Goal: Information Seeking & Learning: Learn about a topic

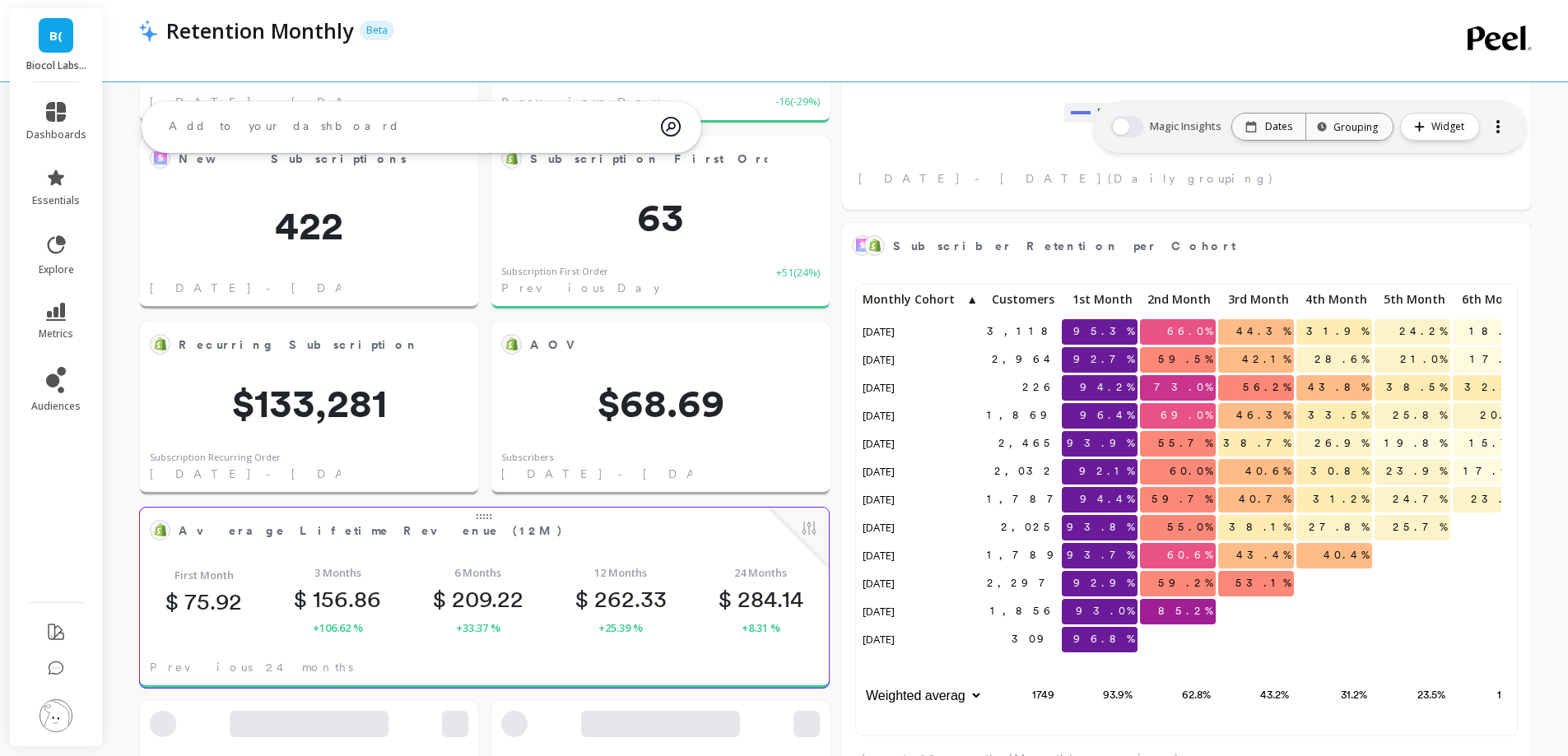
scroll to position [440, 630]
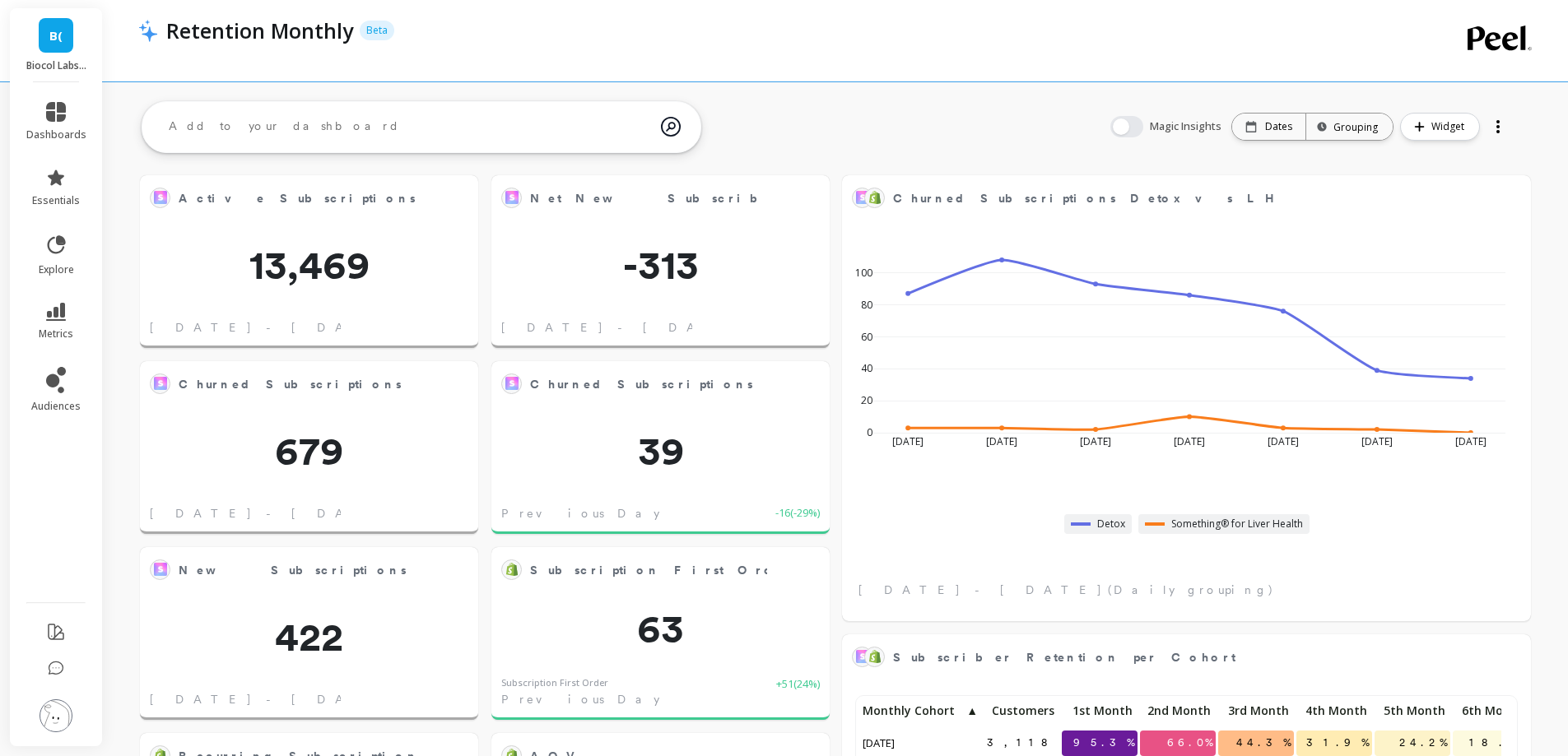
click at [53, 297] on li "metrics" at bounding box center [56, 321] width 80 height 58
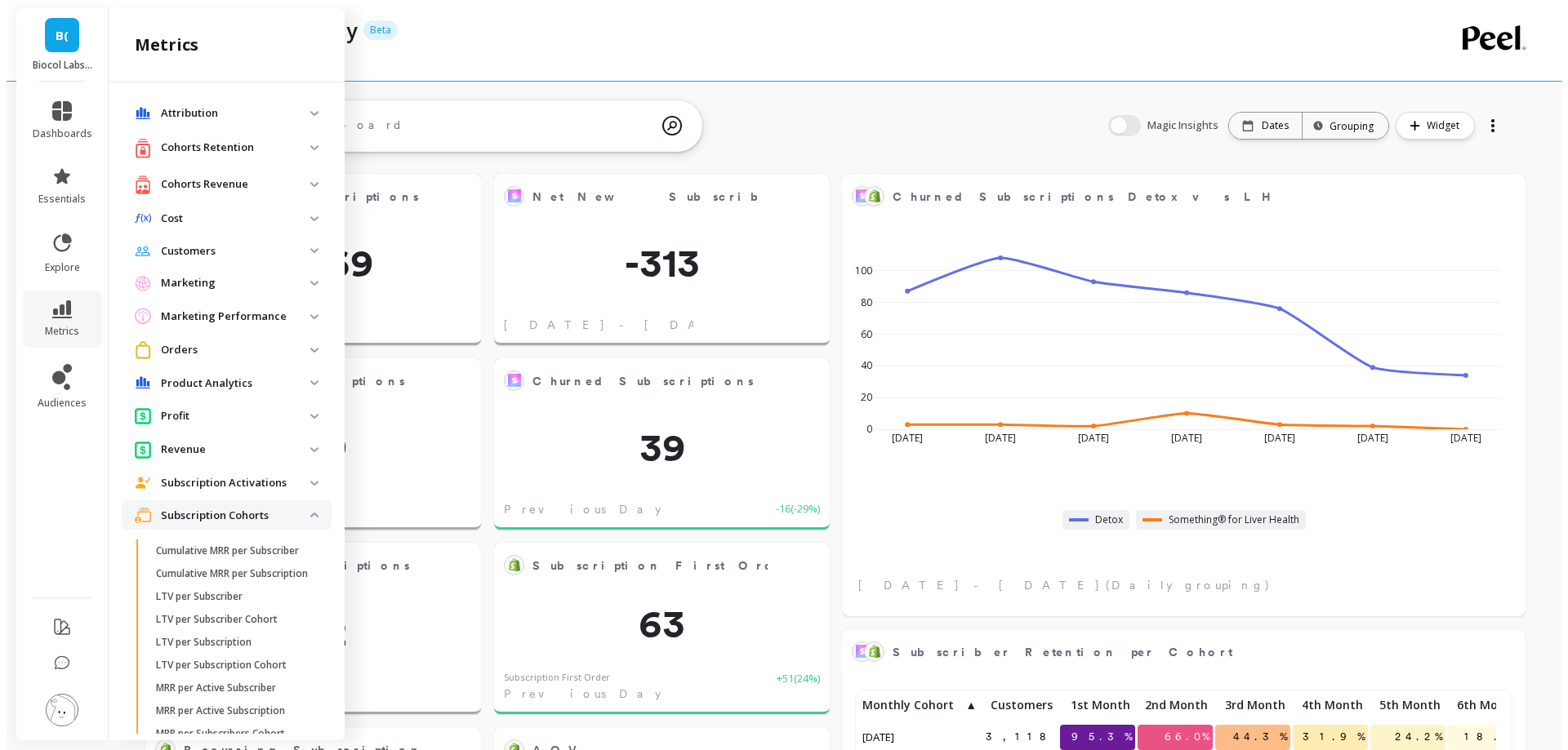
scroll to position [253, 0]
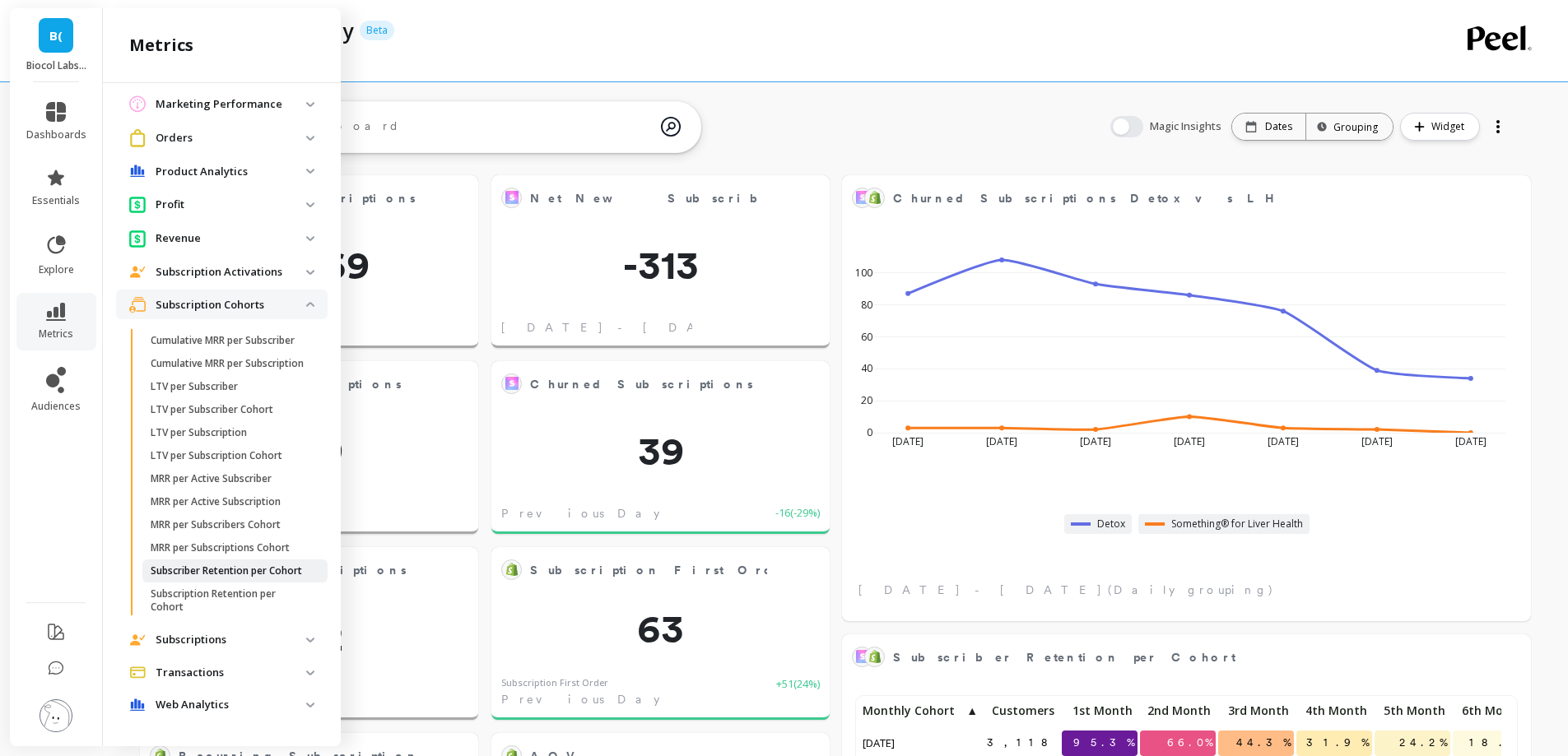
click at [213, 565] on p "Subscriber Retention per Cohort" at bounding box center [226, 571] width 152 height 13
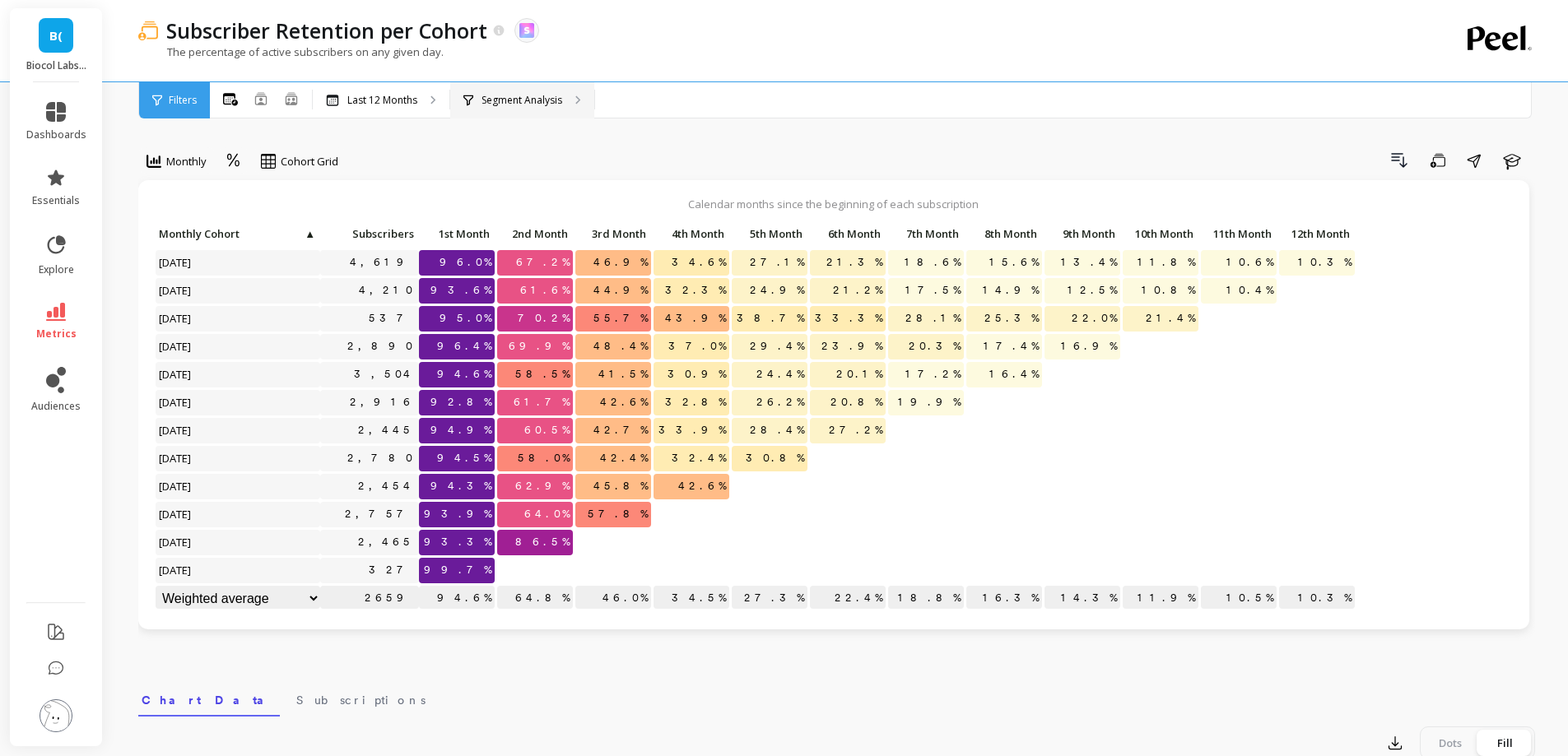
click at [522, 107] on p "Segment Analysis" at bounding box center [522, 100] width 81 height 13
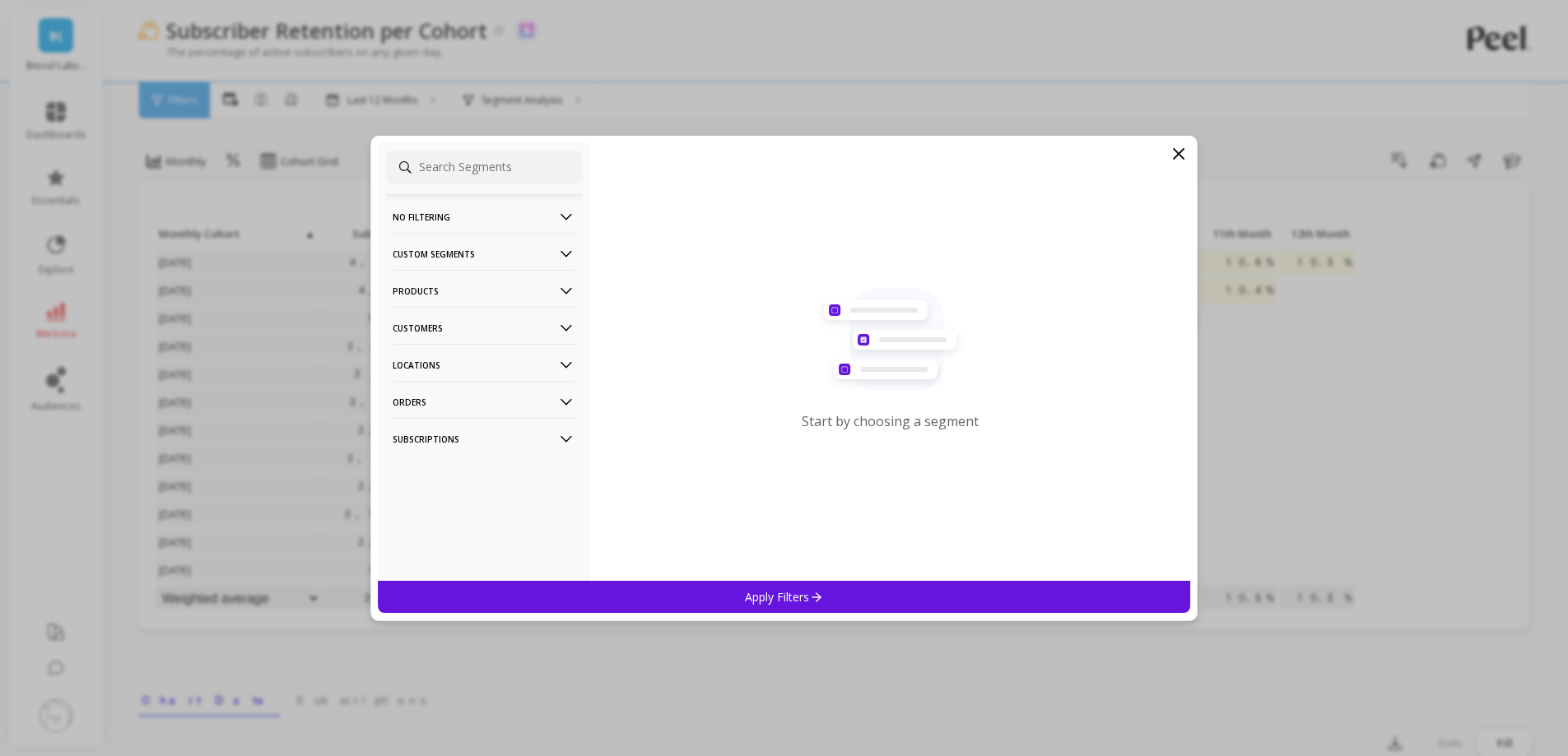
click at [500, 320] on p "Customers" at bounding box center [483, 327] width 183 height 42
click at [489, 358] on div "Customer Tags" at bounding box center [484, 359] width 196 height 26
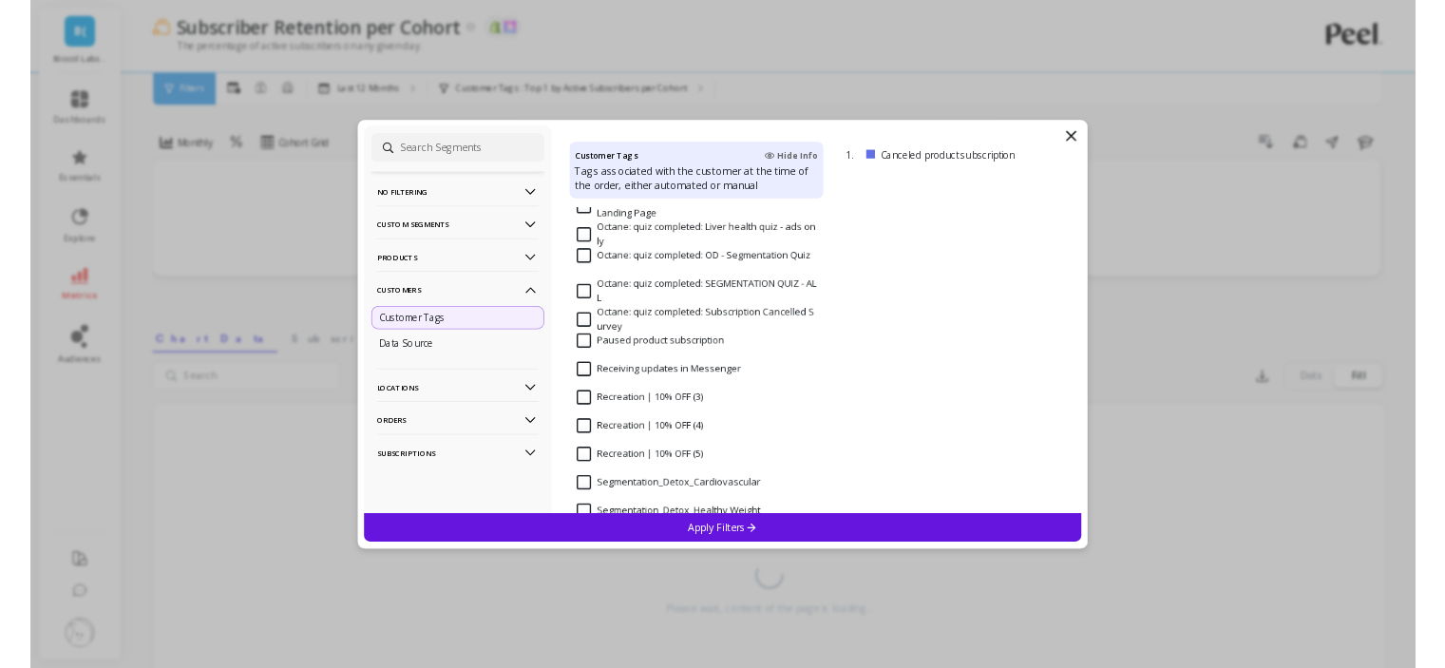
scroll to position [1520, 0]
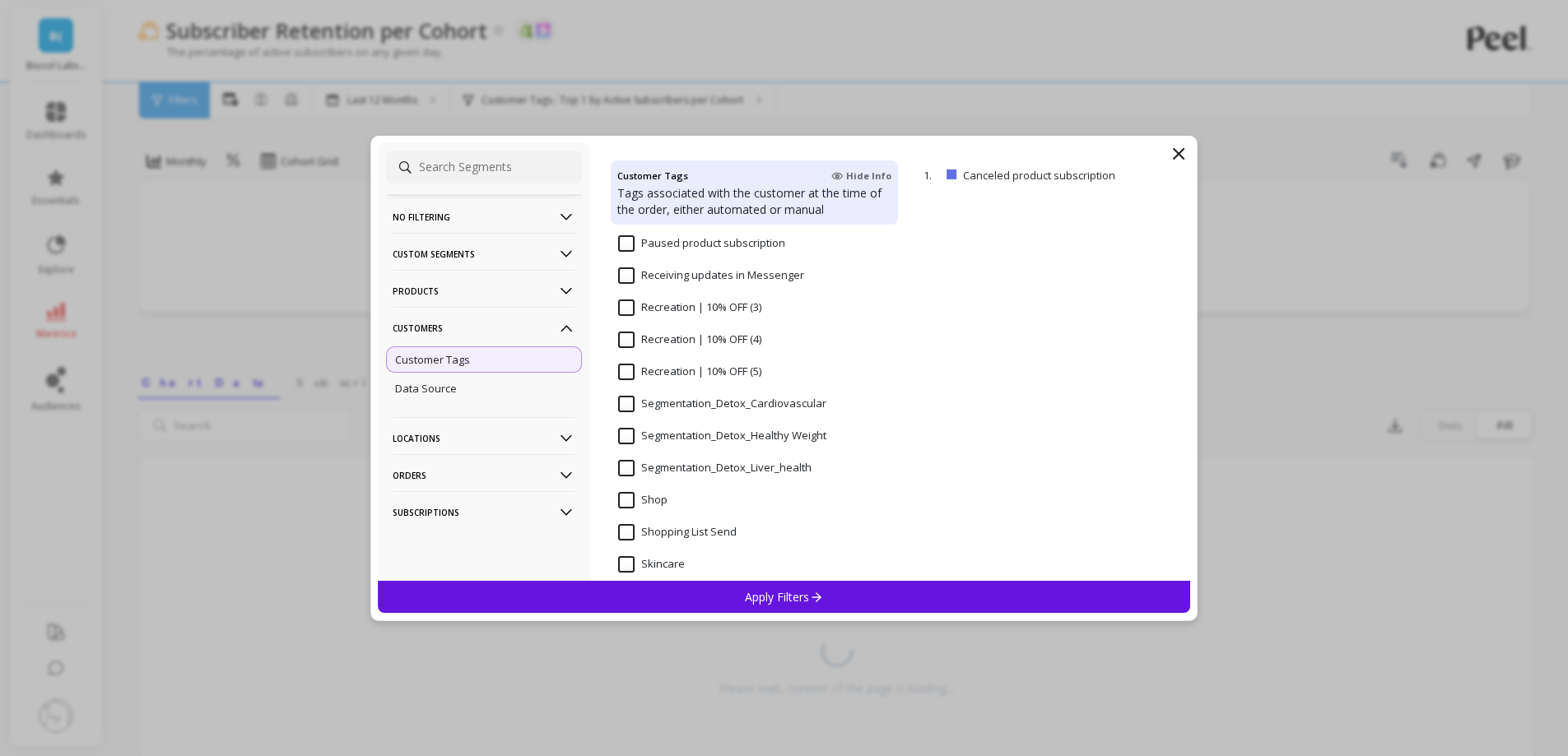
click at [724, 471] on input "Segmentation_Detox_Liver_health" at bounding box center [715, 468] width 193 height 16
click at [735, 586] on div "Apply Filters" at bounding box center [784, 597] width 813 height 32
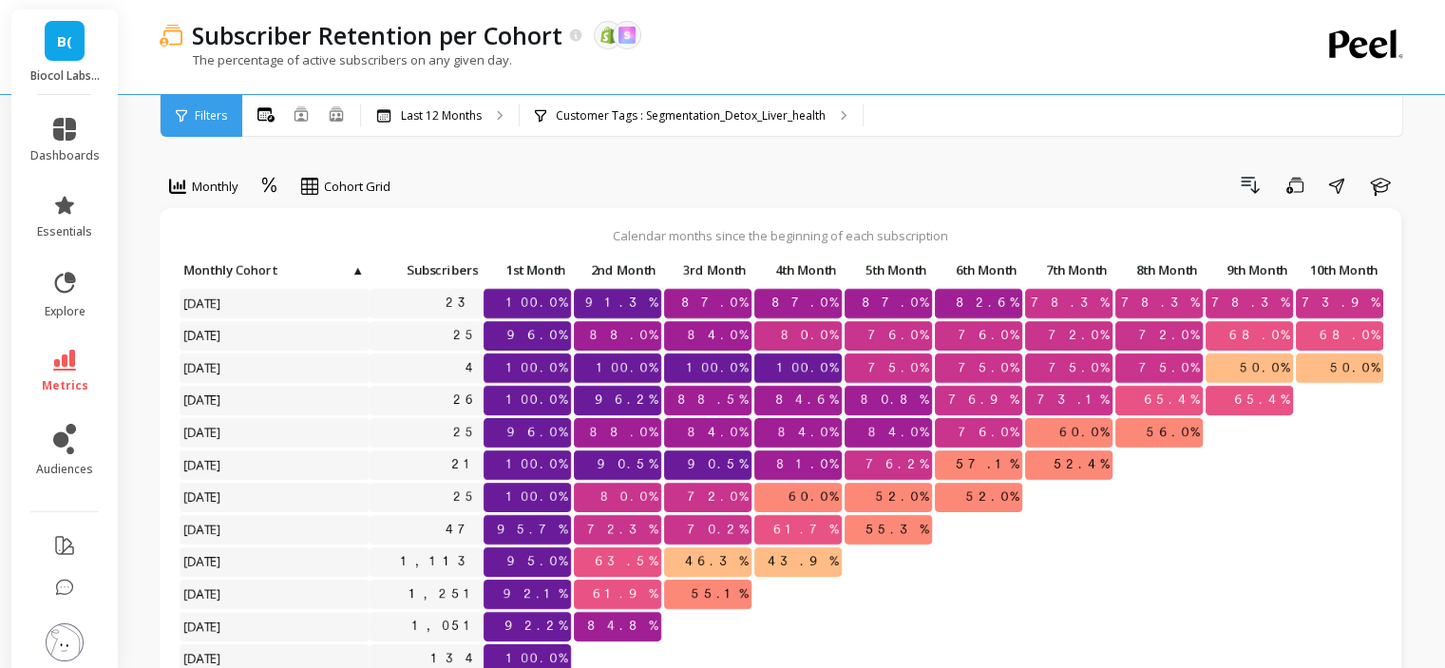
scroll to position [15, 0]
click at [660, 91] on div "Subscriber Retention per Cohort The data you are viewing comes from: Shopify Sk…" at bounding box center [706, 47] width 1092 height 94
click at [660, 98] on div "Customer Tags : Segmentation_Detox_Liver_health" at bounding box center [691, 116] width 343 height 42
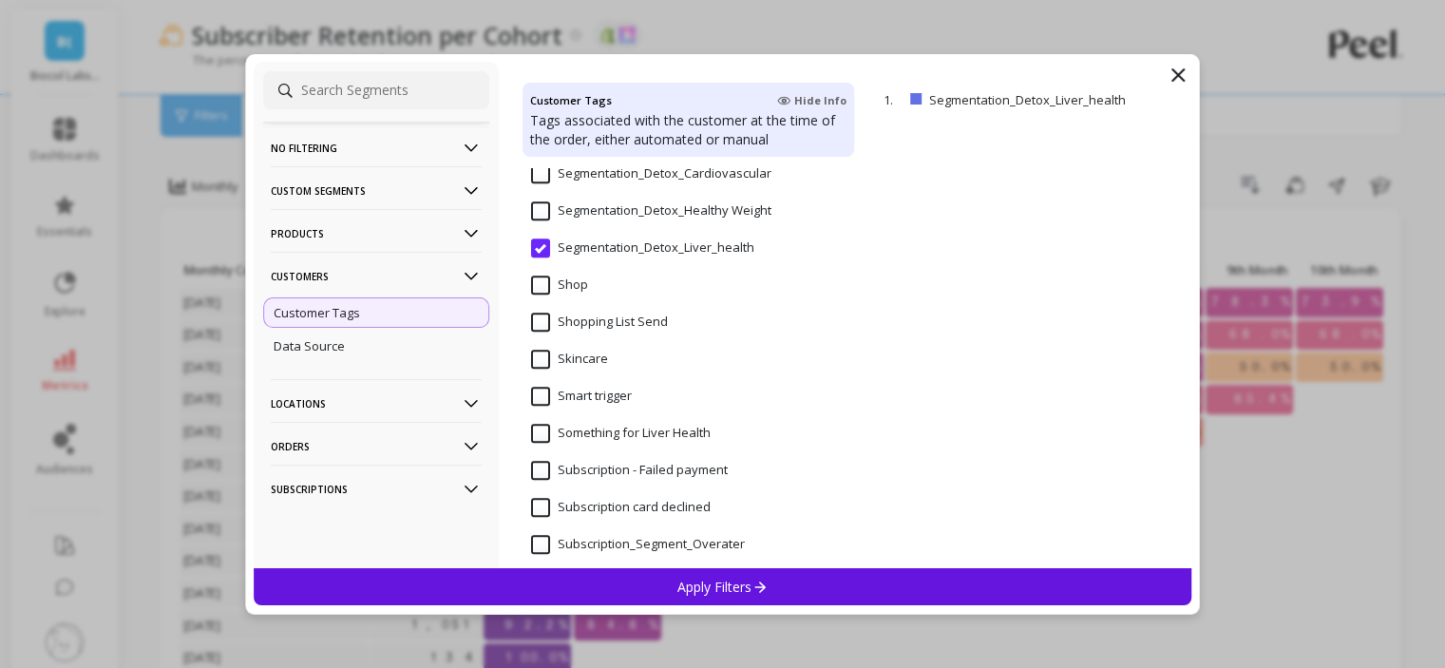
scroll to position [1615, 0]
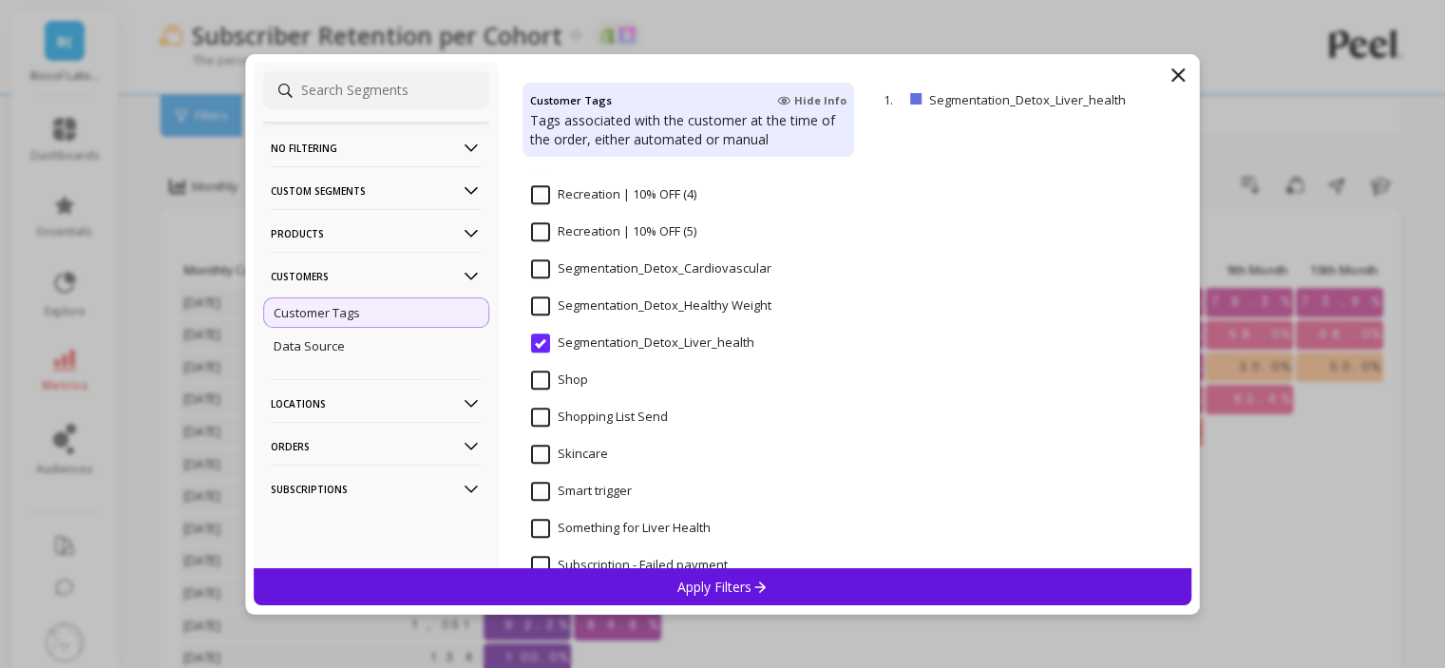
click at [554, 307] on Weight "Segmentation_Detox_Healthy Weight" at bounding box center [651, 305] width 240 height 19
click at [741, 590] on p "Apply Filters" at bounding box center [723, 587] width 90 height 18
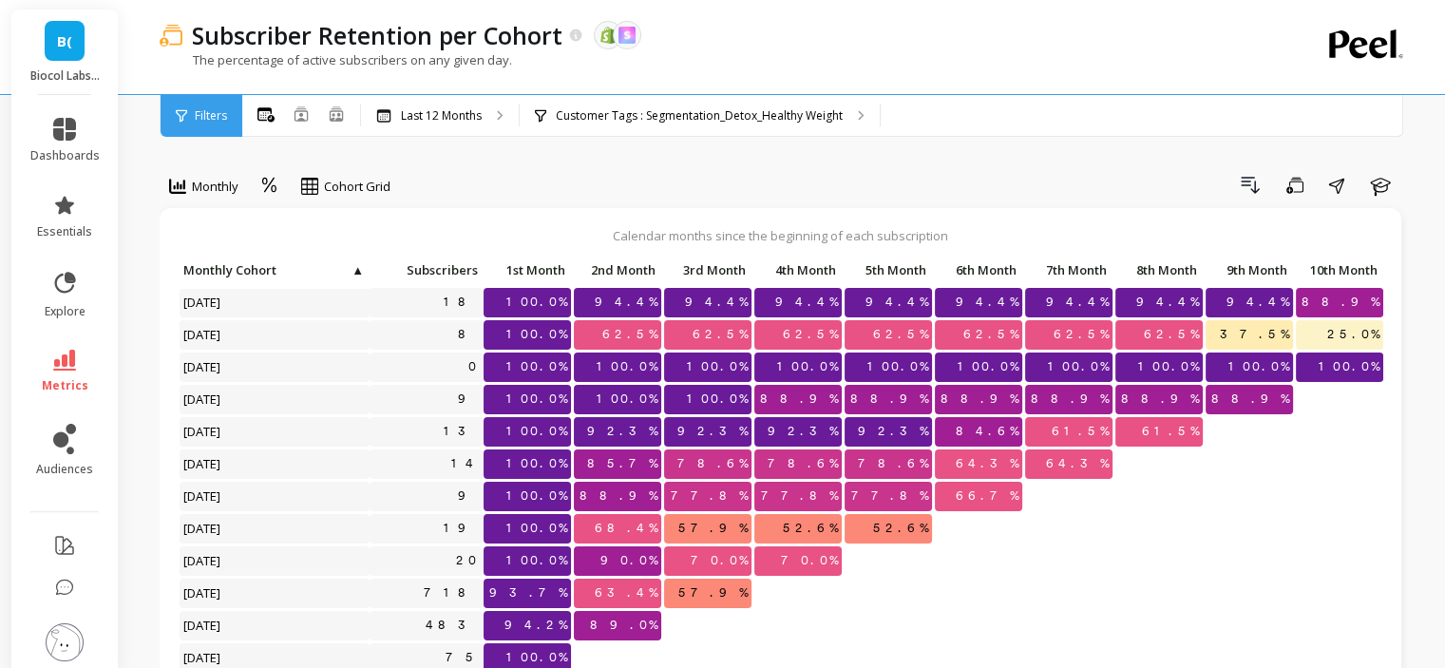
scroll to position [15, 0]
click at [691, 106] on div "Customer Tags : Segmentation_Detox_Healthy Weight" at bounding box center [700, 116] width 360 height 42
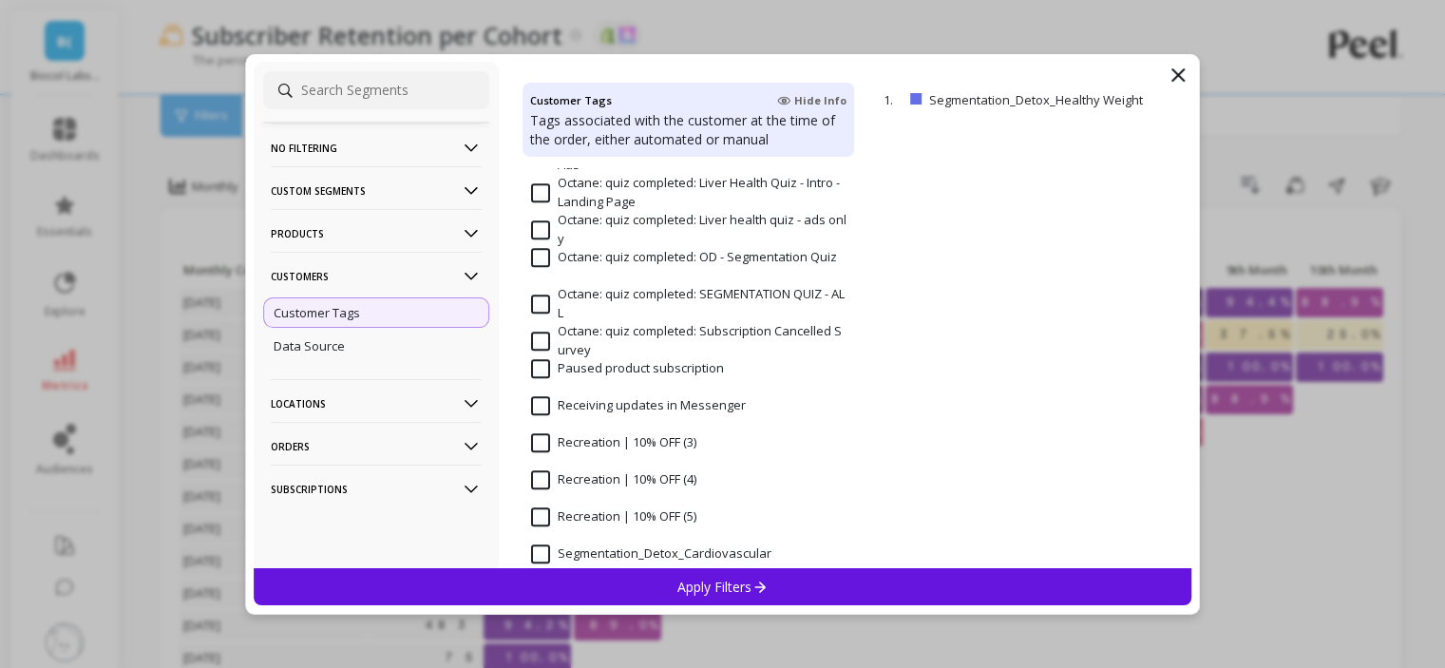
scroll to position [1615, 0]
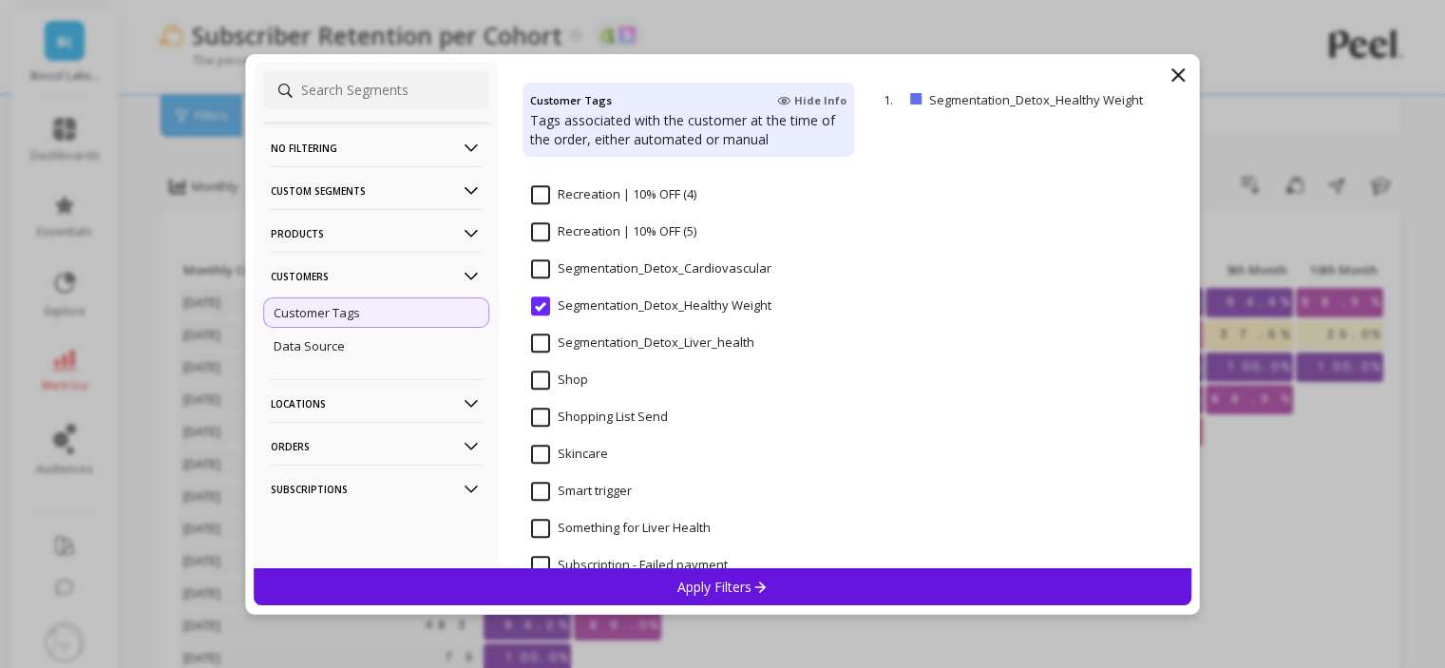
click at [602, 272] on input "Segmentation_Detox_Cardiovascular" at bounding box center [651, 268] width 240 height 19
click at [657, 581] on div "Apply Filters" at bounding box center [723, 586] width 939 height 37
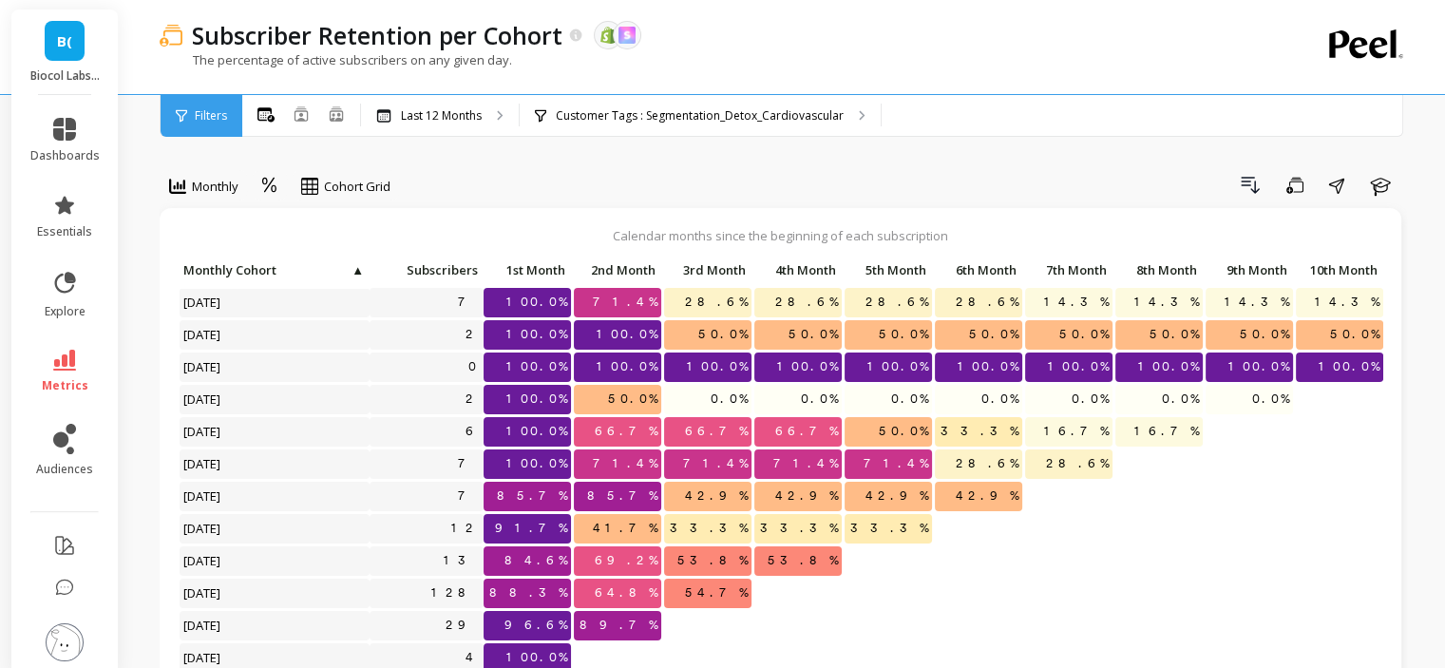
scroll to position [15, 0]
click at [603, 102] on div "Customer Tags : Segmentation_Detox_Cardiovascular" at bounding box center [700, 116] width 361 height 42
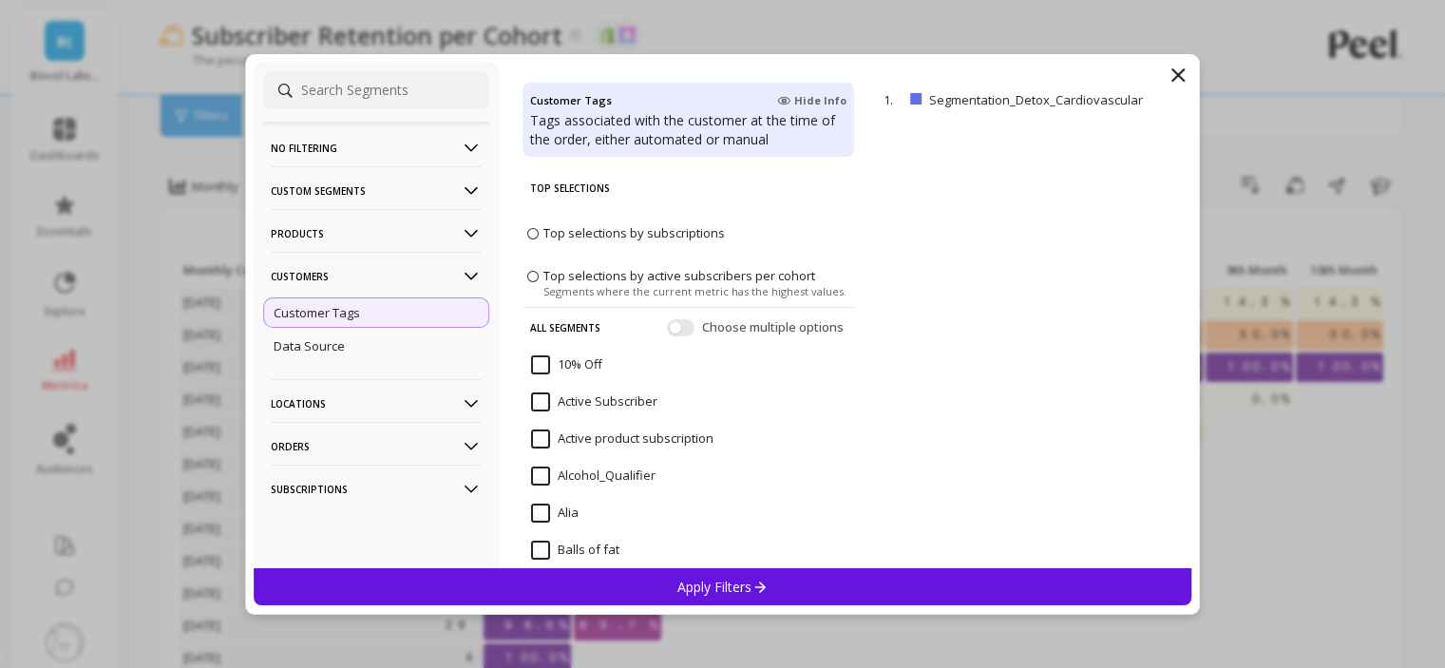
click at [339, 272] on p "Customers" at bounding box center [376, 276] width 211 height 48
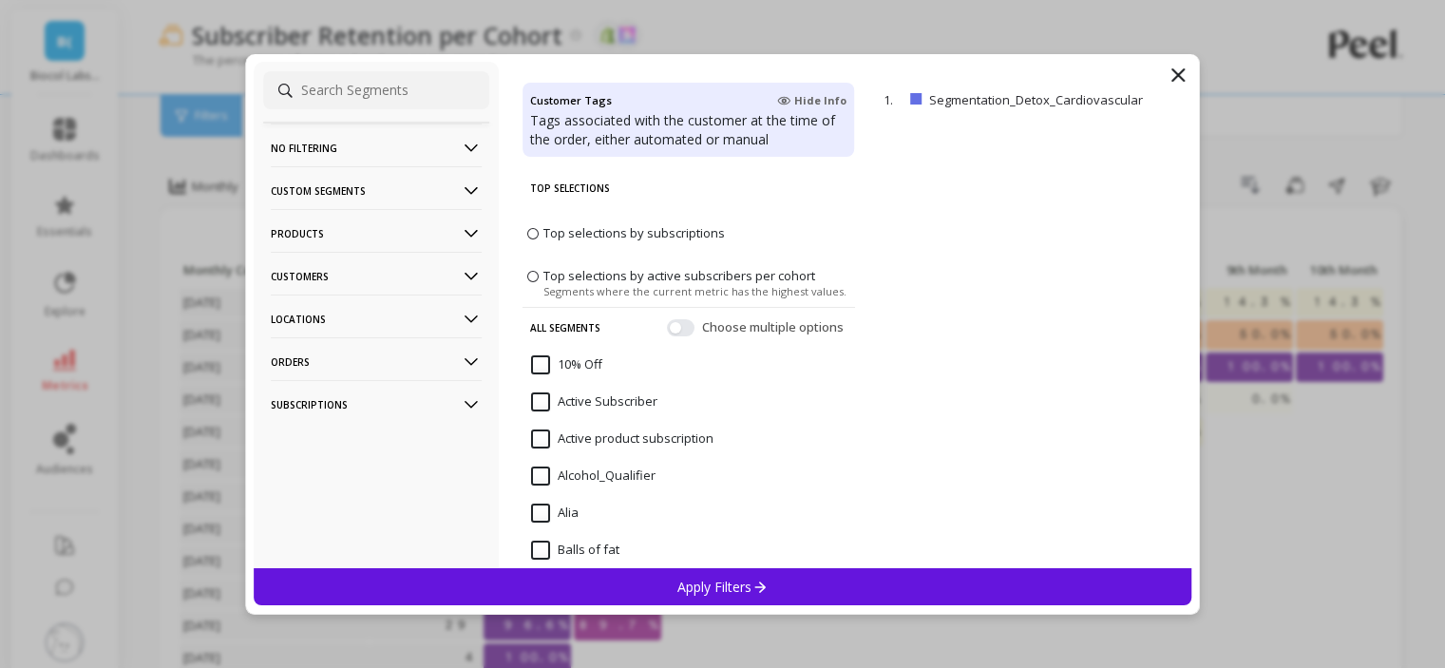
click at [333, 229] on p "Products" at bounding box center [376, 233] width 211 height 48
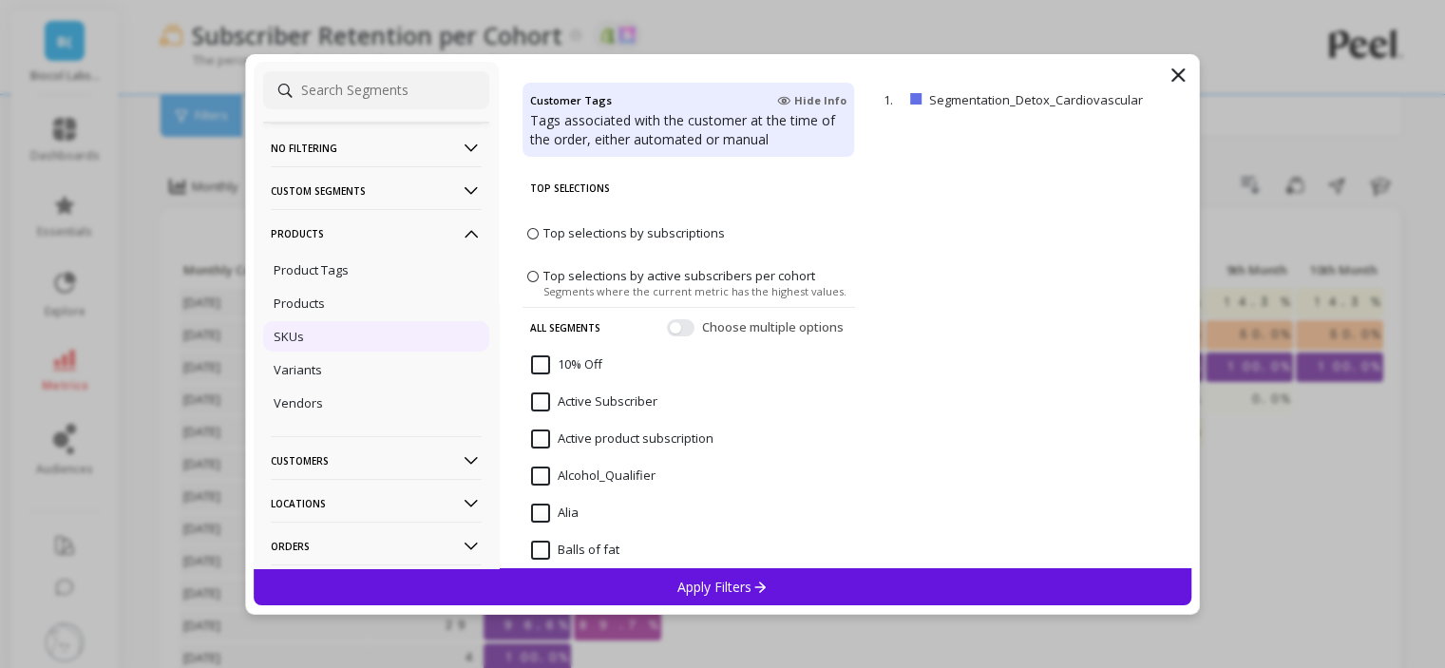
click at [328, 334] on div "SKUs" at bounding box center [376, 336] width 226 height 30
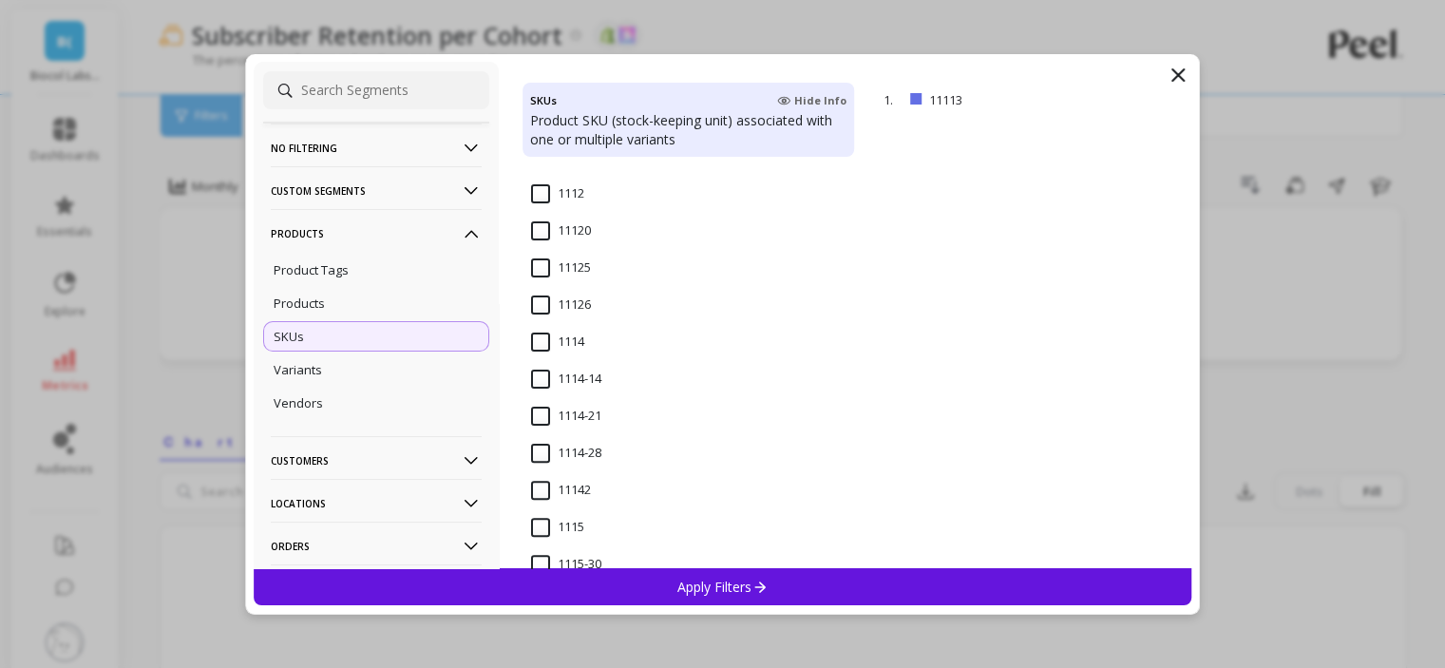
scroll to position [570, 0]
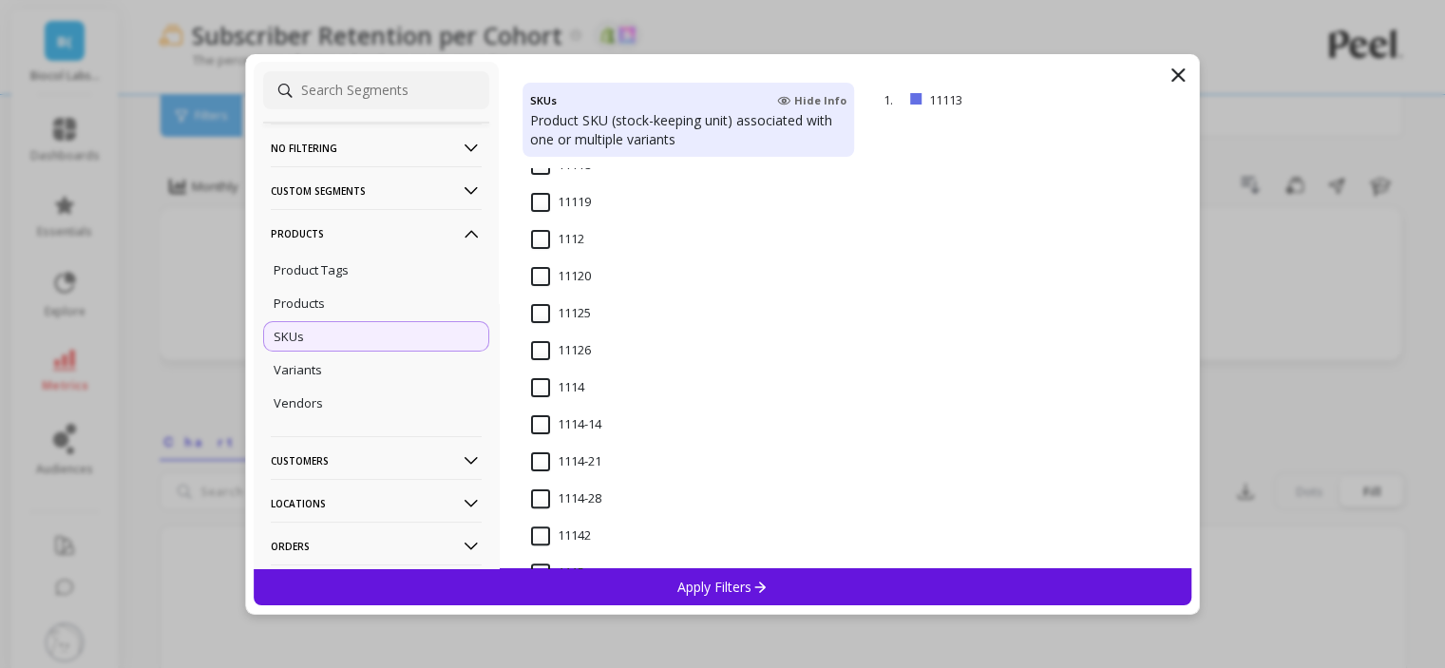
click at [531, 239] on input "1112" at bounding box center [557, 239] width 53 height 19
click at [753, 582] on icon at bounding box center [760, 587] width 16 height 16
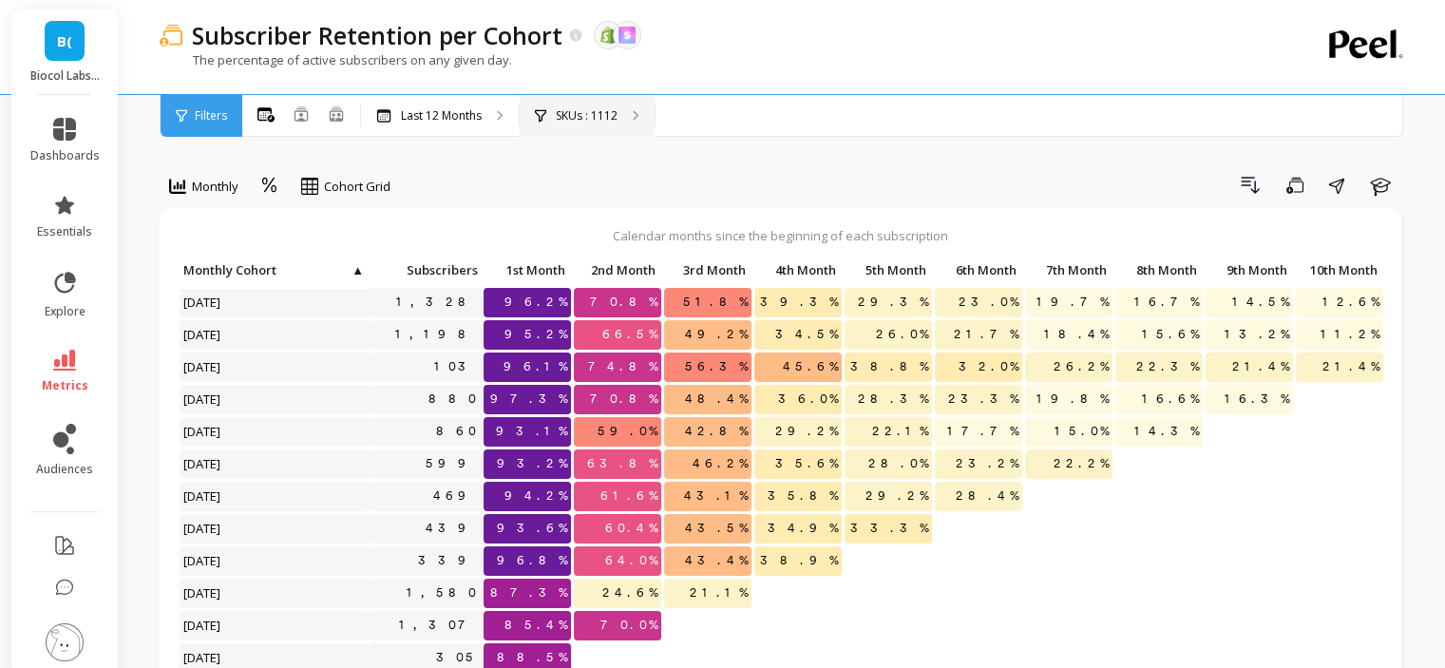
click at [621, 117] on div "SKUs : 1112" at bounding box center [587, 116] width 135 height 42
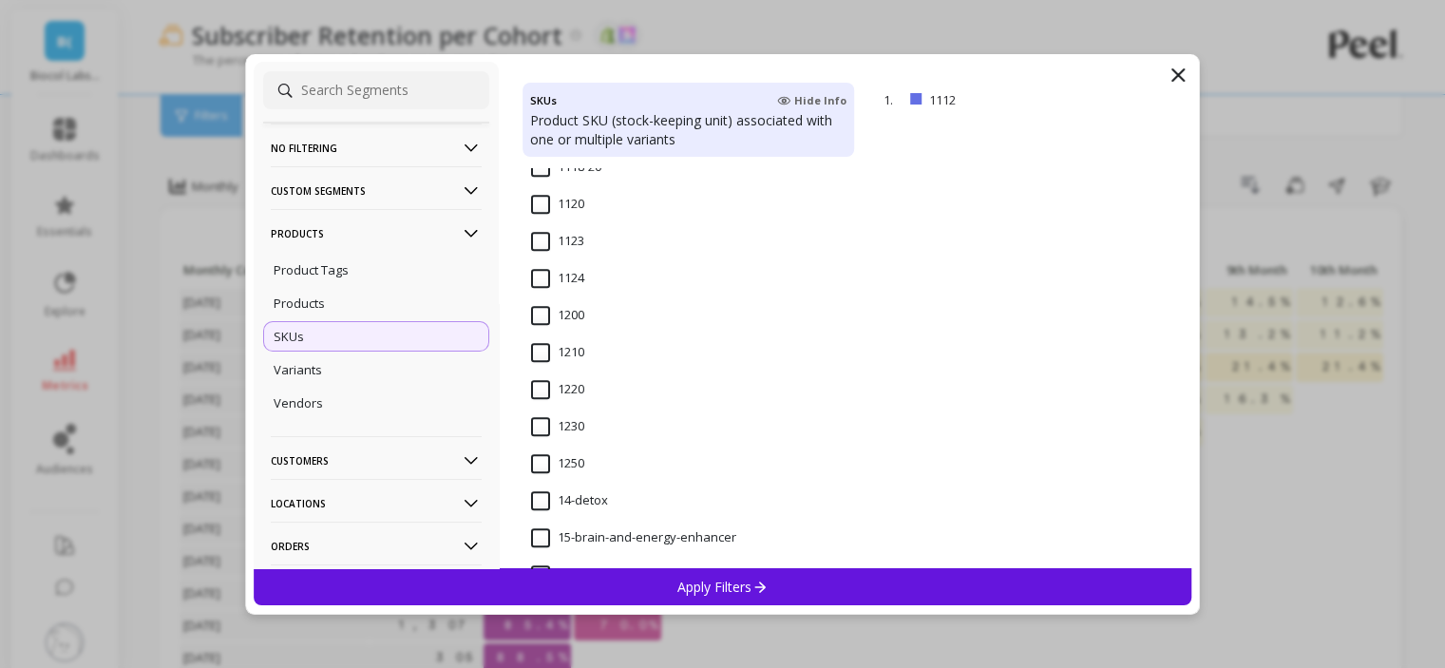
scroll to position [1520, 0]
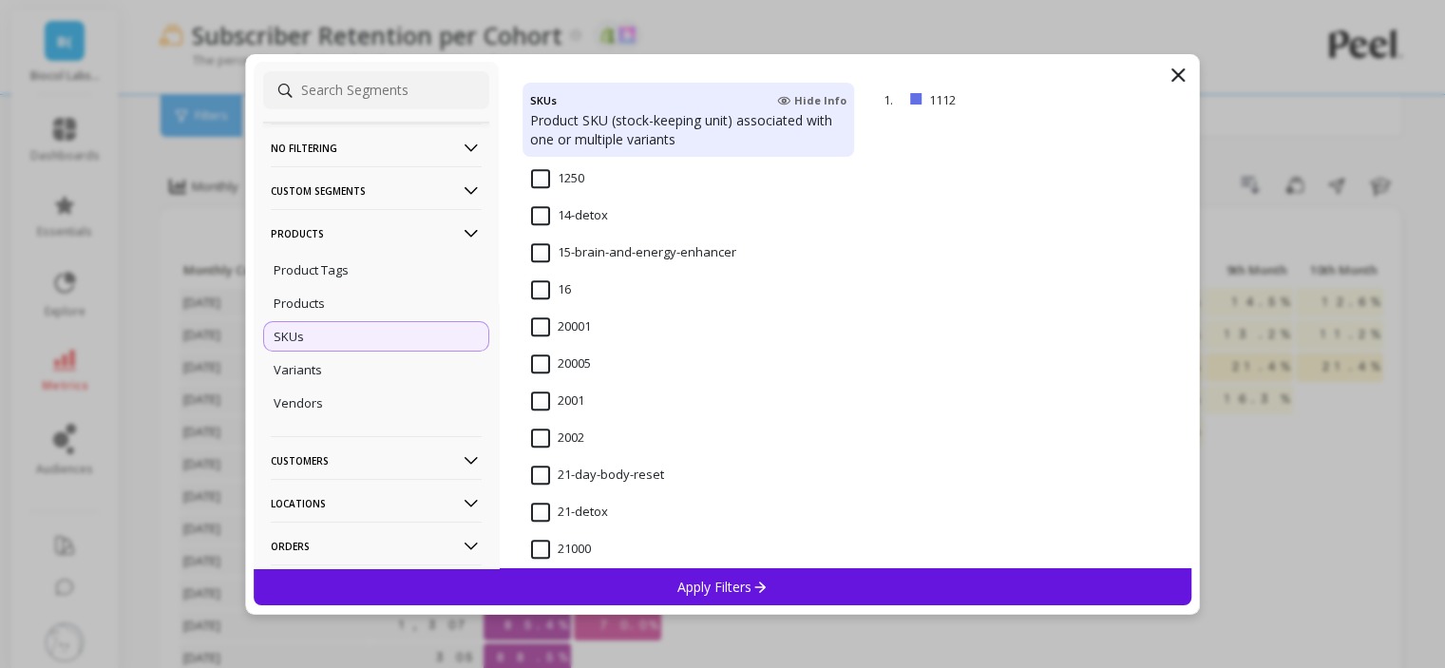
click at [545, 216] on input "14-detox" at bounding box center [569, 215] width 77 height 19
click at [683, 586] on p "Apply Filters" at bounding box center [723, 587] width 90 height 18
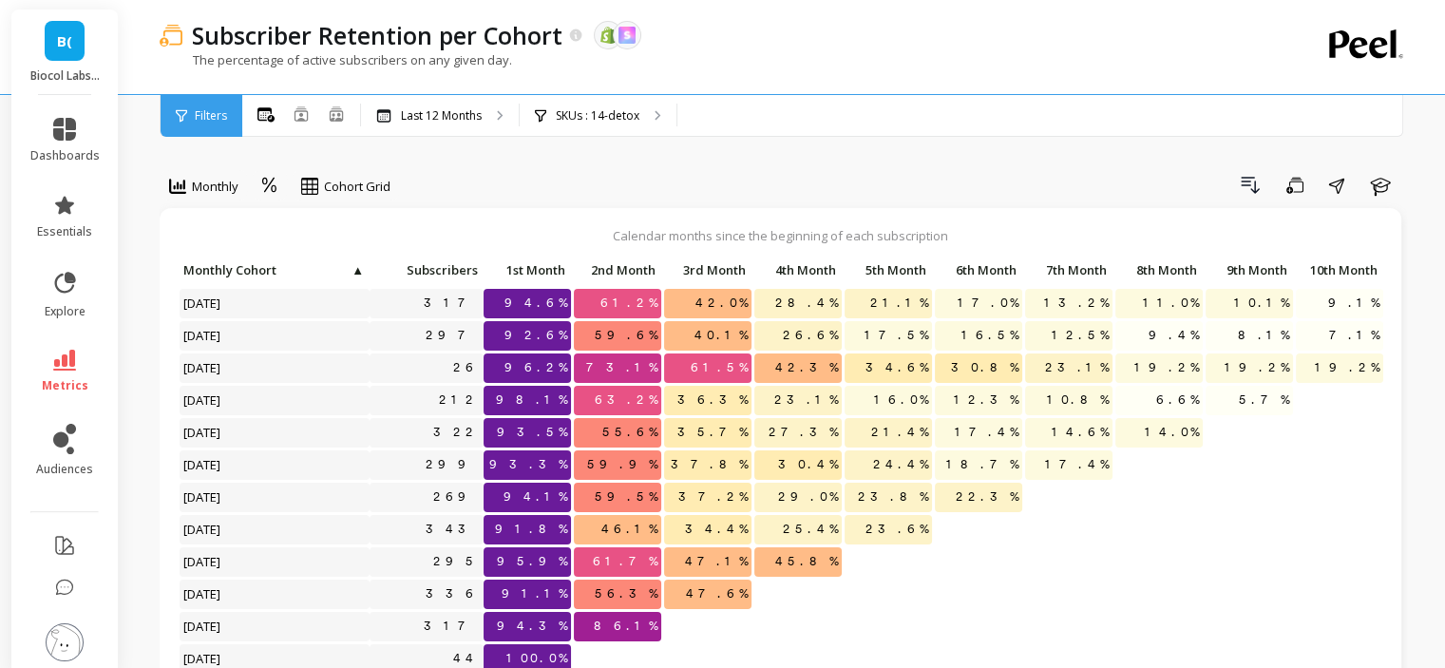
scroll to position [15, 0]
drag, startPoint x: 713, startPoint y: 579, endPoint x: 757, endPoint y: 576, distance: 44.8
click at [757, 576] on div "Click to create an audience 317 94.6% 61.2% 42.0% 28.4% 21.1% 17.0% 13.2% 11.0%…" at bounding box center [851, 482] width 1345 height 452
click at [764, 579] on p at bounding box center [798, 585] width 87 height 13
click at [587, 105] on div "SKUs : 14-detox" at bounding box center [598, 116] width 157 height 42
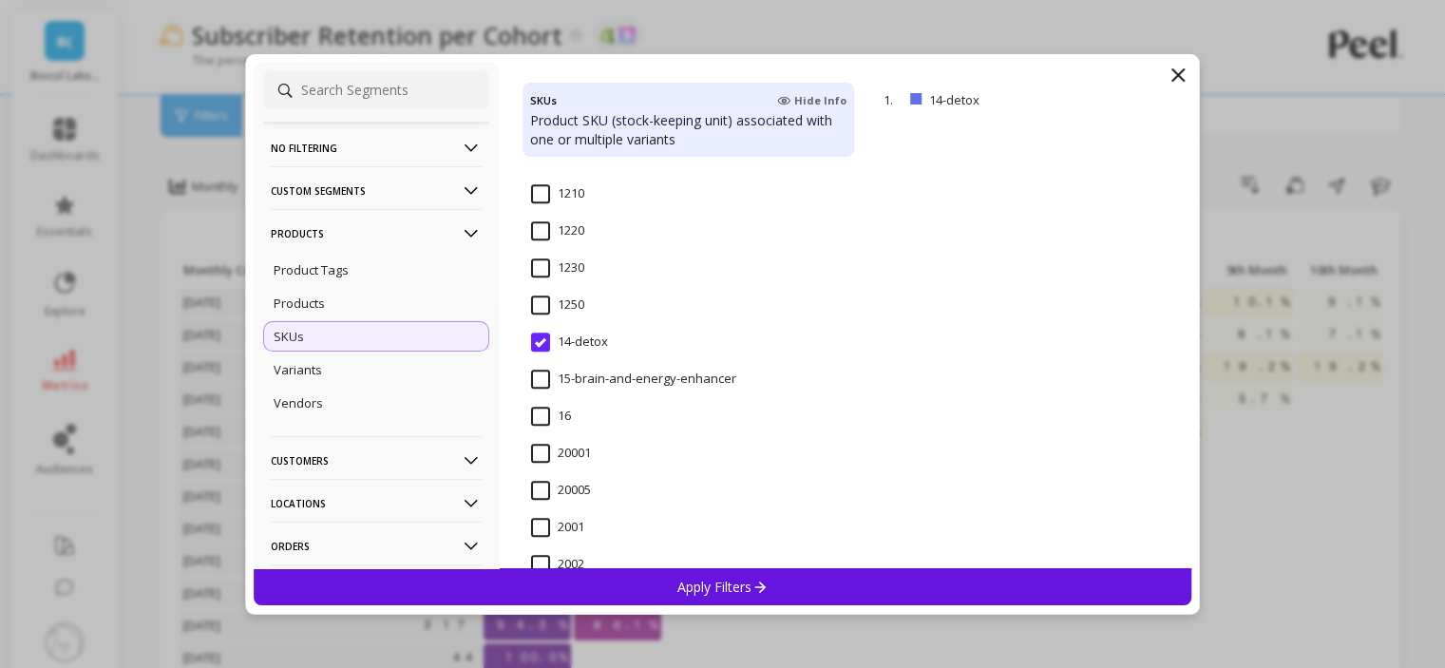
scroll to position [1520, 0]
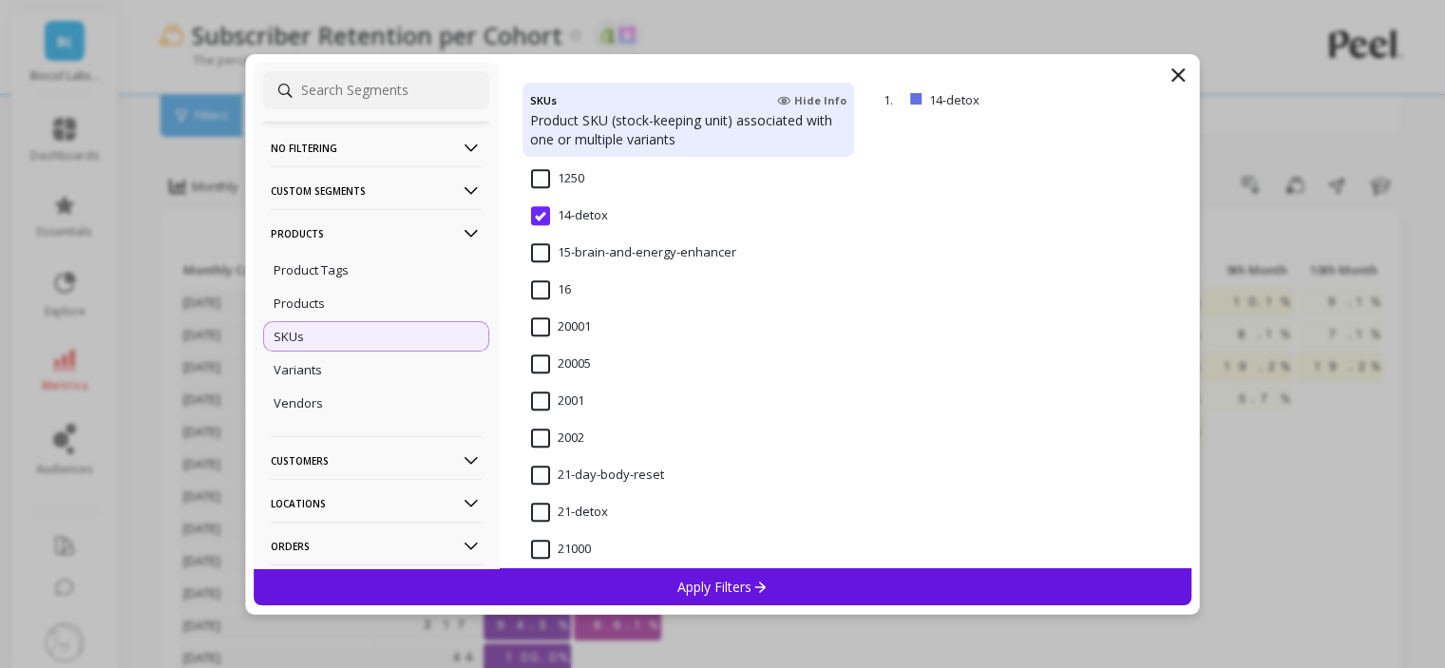
click at [574, 508] on input "21-detox" at bounding box center [569, 512] width 77 height 19
click at [601, 574] on div "Apply Filters" at bounding box center [723, 586] width 939 height 37
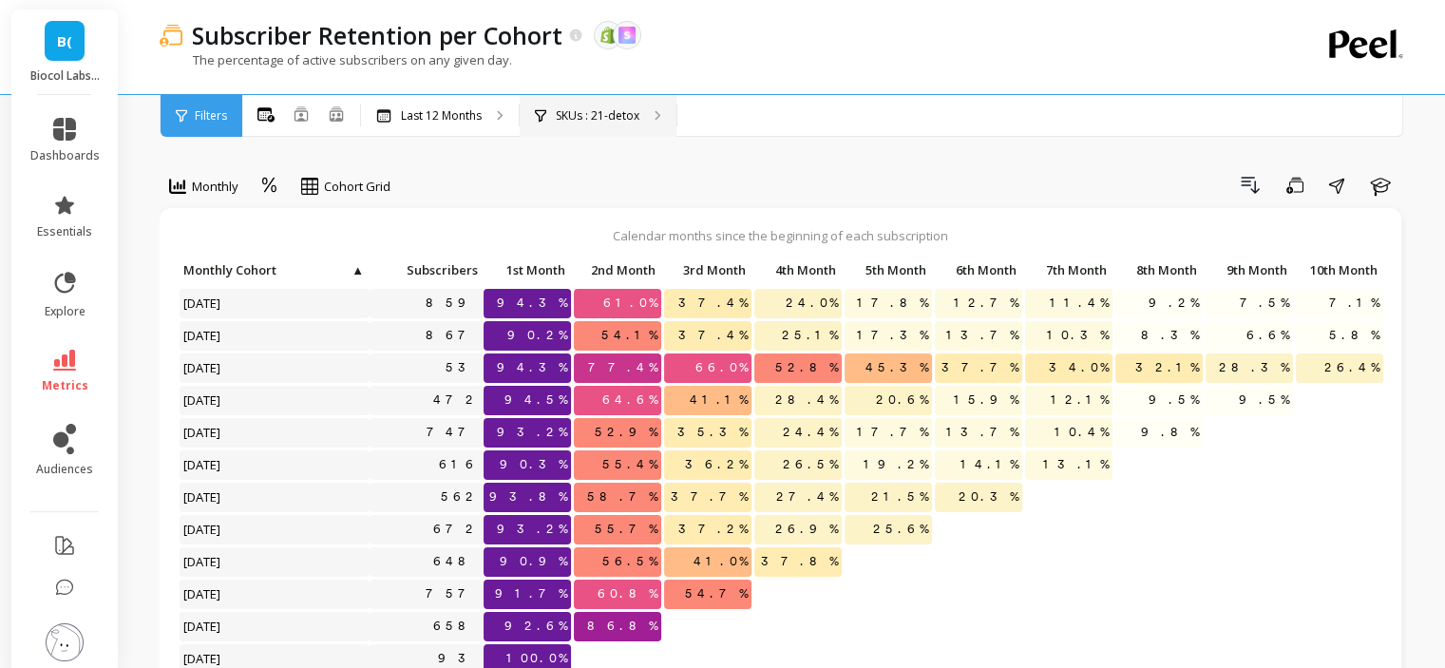
click at [610, 109] on p "SKUs : 21-detox" at bounding box center [598, 115] width 84 height 15
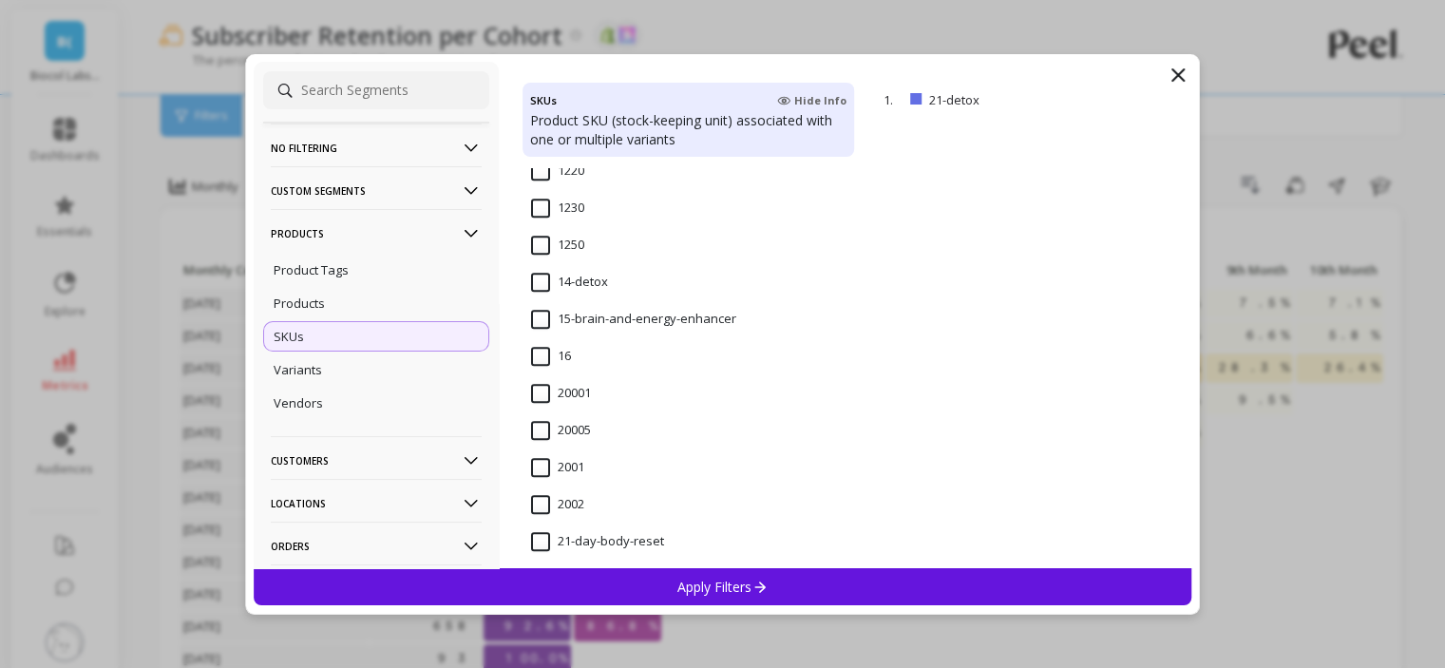
scroll to position [1710, 0]
click at [596, 285] on input "21-day-body-reset" at bounding box center [597, 285] width 133 height 19
click at [714, 585] on p "Apply Filters" at bounding box center [723, 587] width 90 height 18
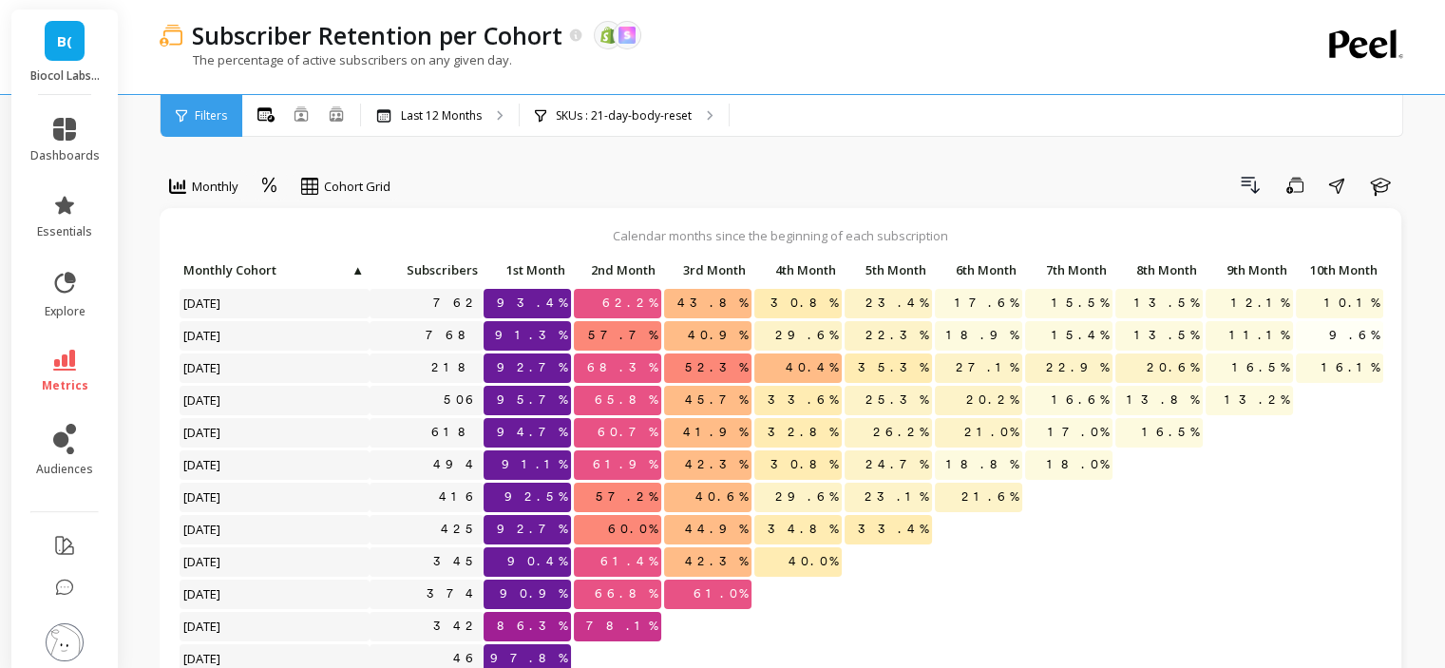
scroll to position [15, 0]
click at [596, 112] on p "SKUs : 21-day-body-reset" at bounding box center [624, 115] width 136 height 15
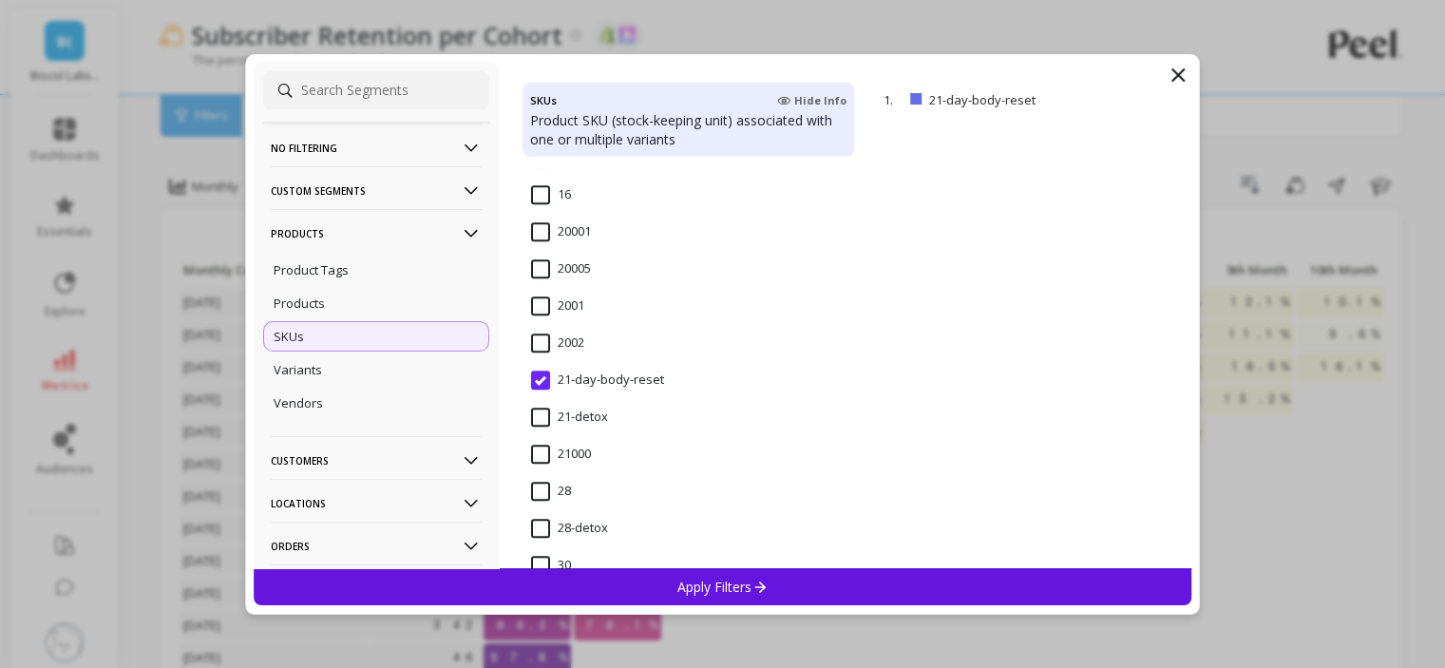
scroll to position [1710, 0]
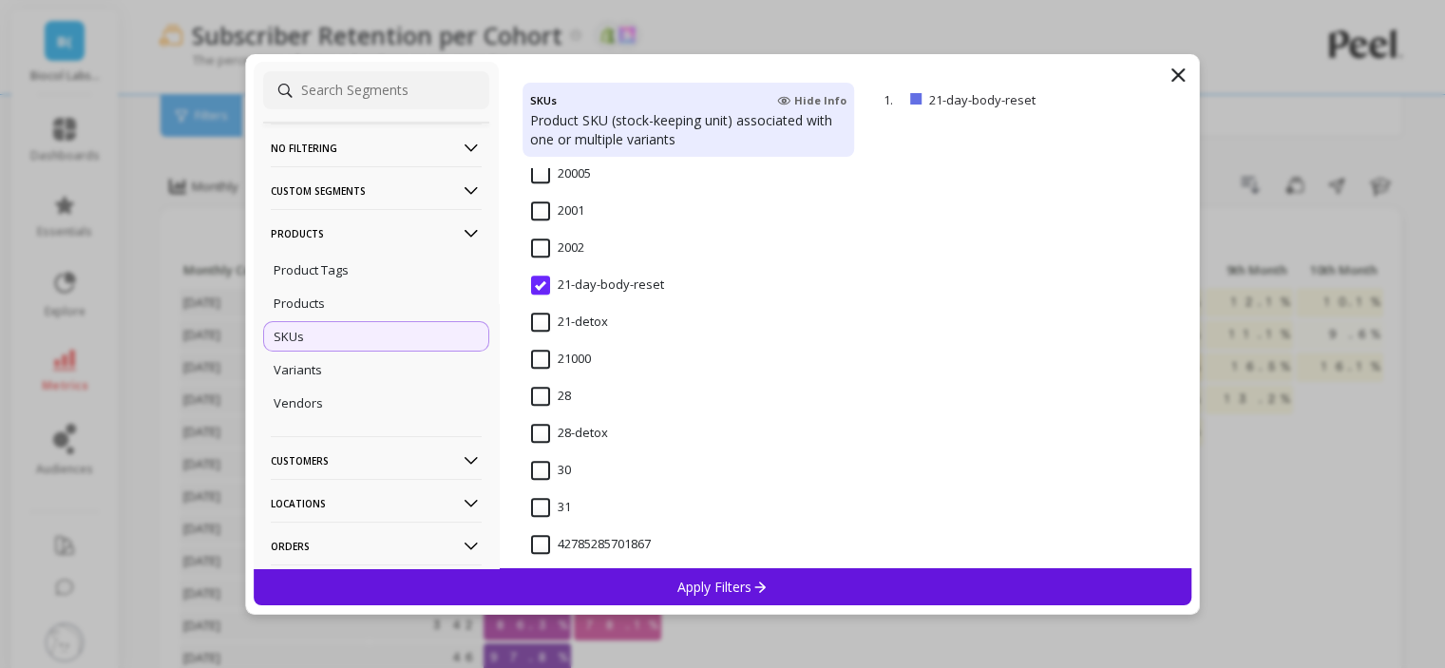
click at [593, 434] on input "28-detox" at bounding box center [569, 433] width 77 height 19
click at [678, 582] on p "Apply Filters" at bounding box center [723, 587] width 90 height 18
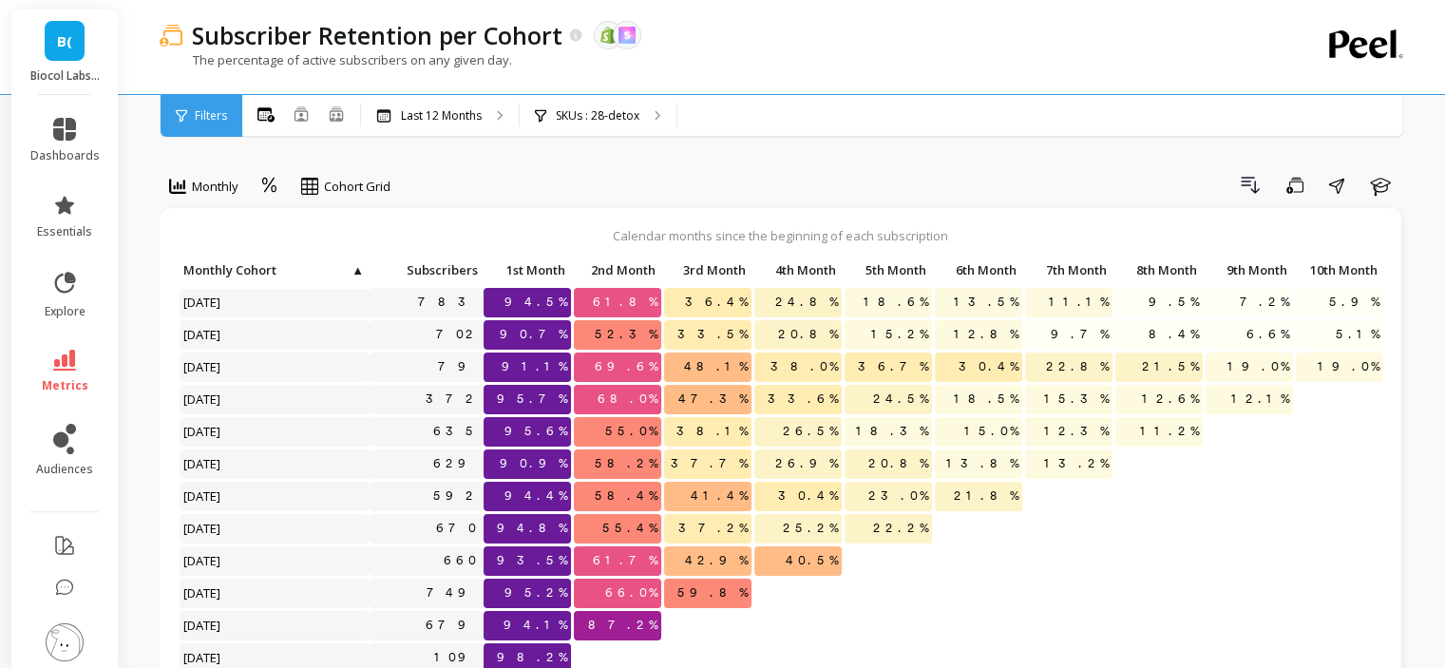
scroll to position [95, 0]
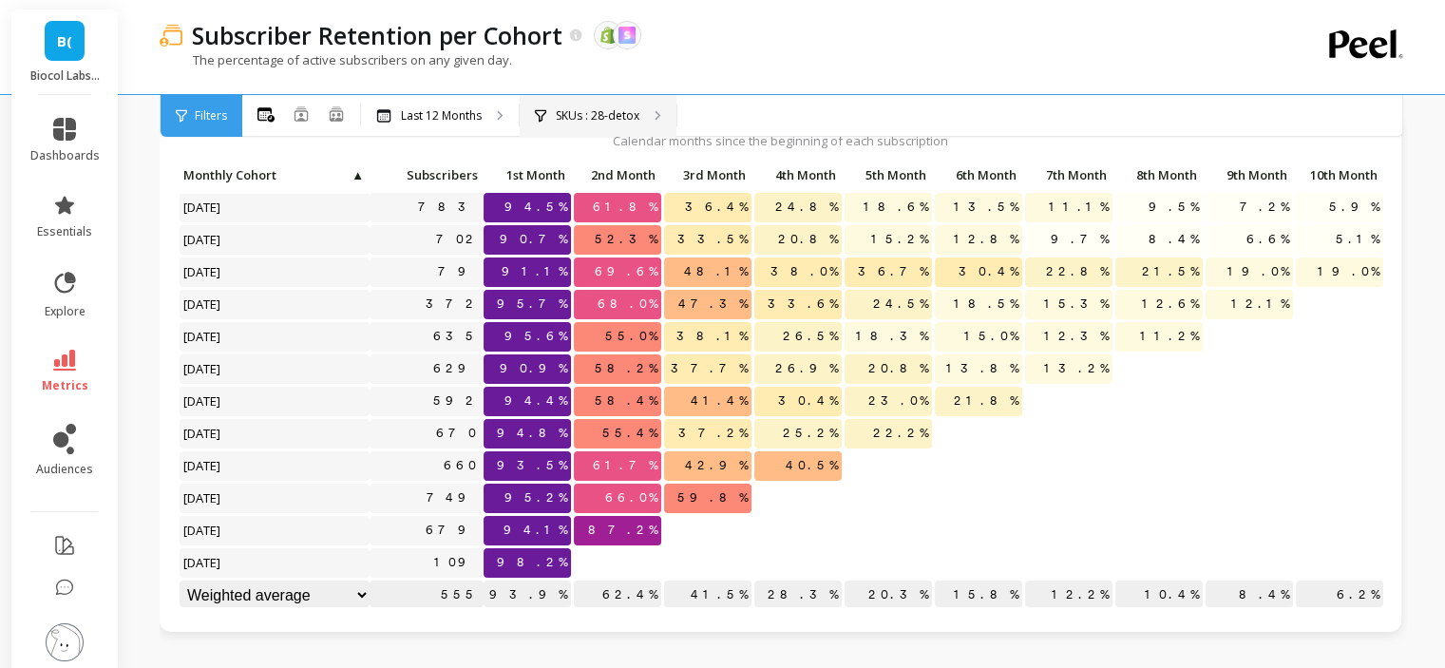
click at [605, 105] on div "SKUs : 28-detox" at bounding box center [598, 116] width 157 height 42
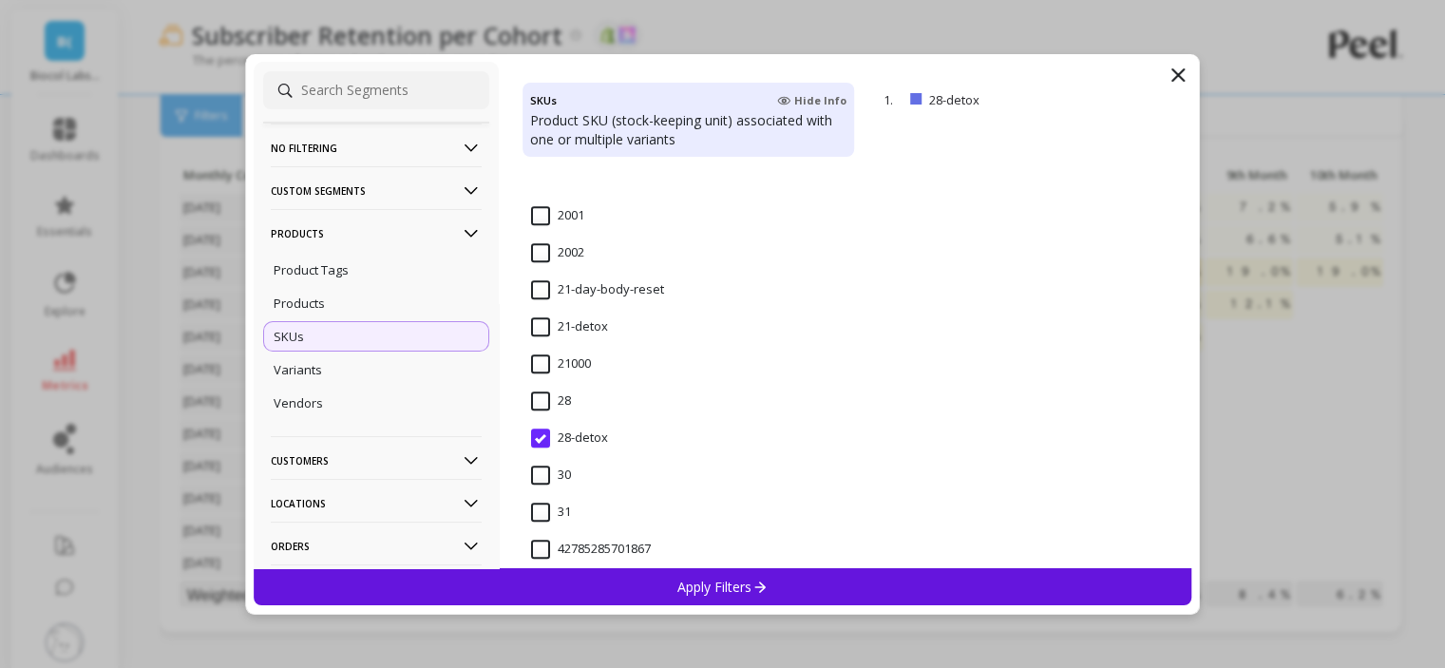
scroll to position [1806, 0]
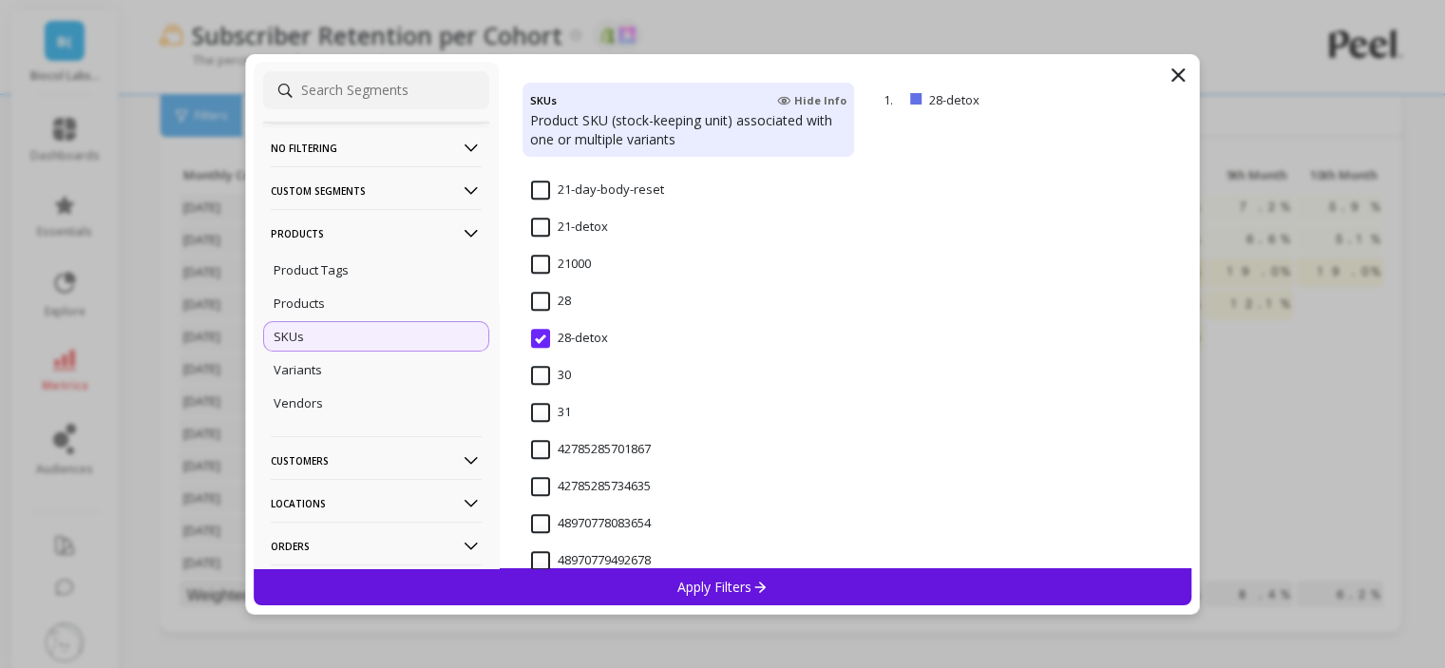
click at [582, 235] on input "21-detox" at bounding box center [569, 227] width 77 height 19
click at [718, 581] on p "Apply Filters" at bounding box center [723, 587] width 90 height 18
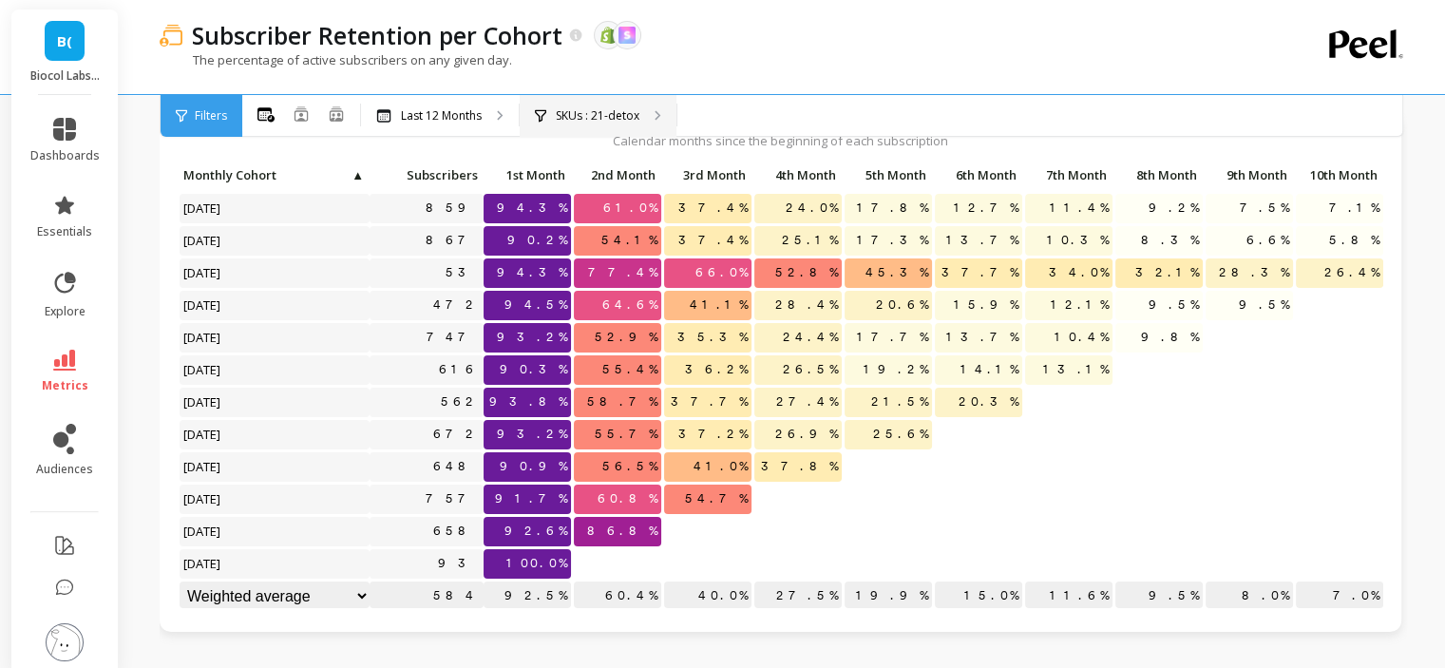
click at [586, 108] on p "SKUs : 21-detox" at bounding box center [598, 115] width 84 height 15
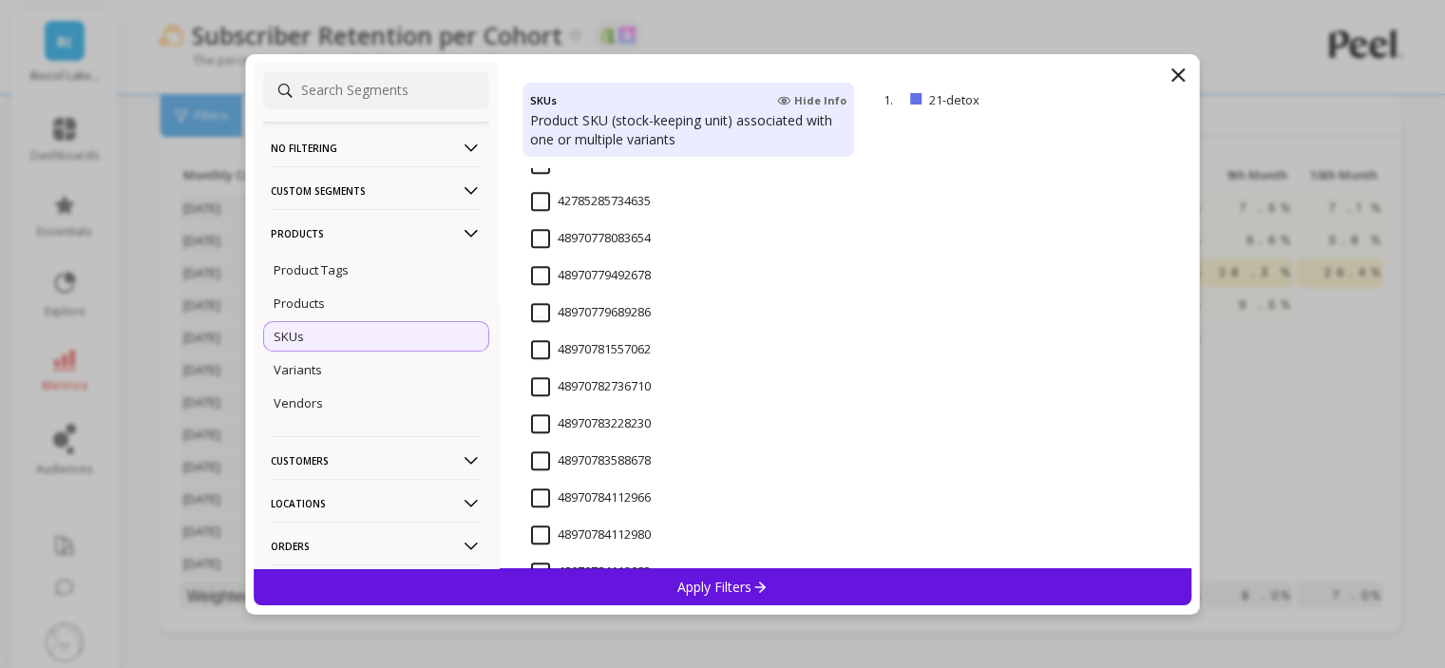
scroll to position [1520, 0]
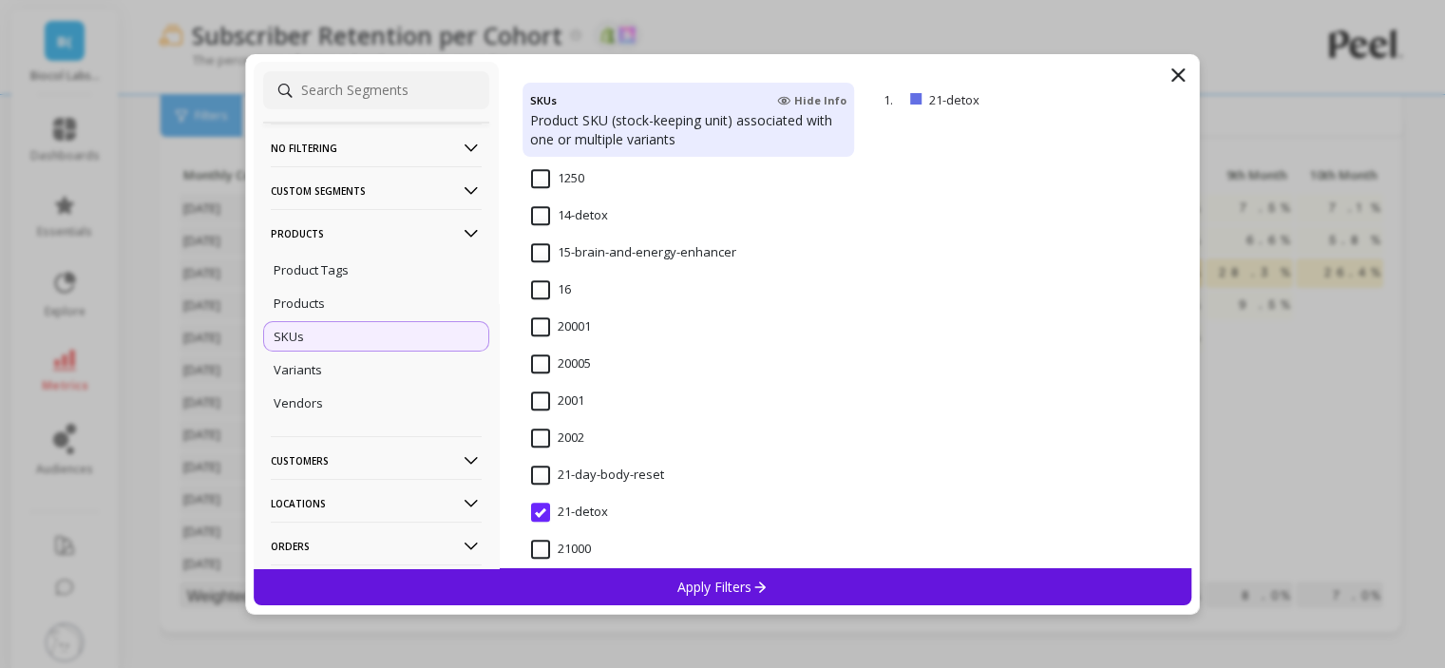
click at [627, 480] on input "21-day-body-reset" at bounding box center [597, 475] width 133 height 19
click at [674, 577] on div "Apply Filters" at bounding box center [723, 586] width 939 height 37
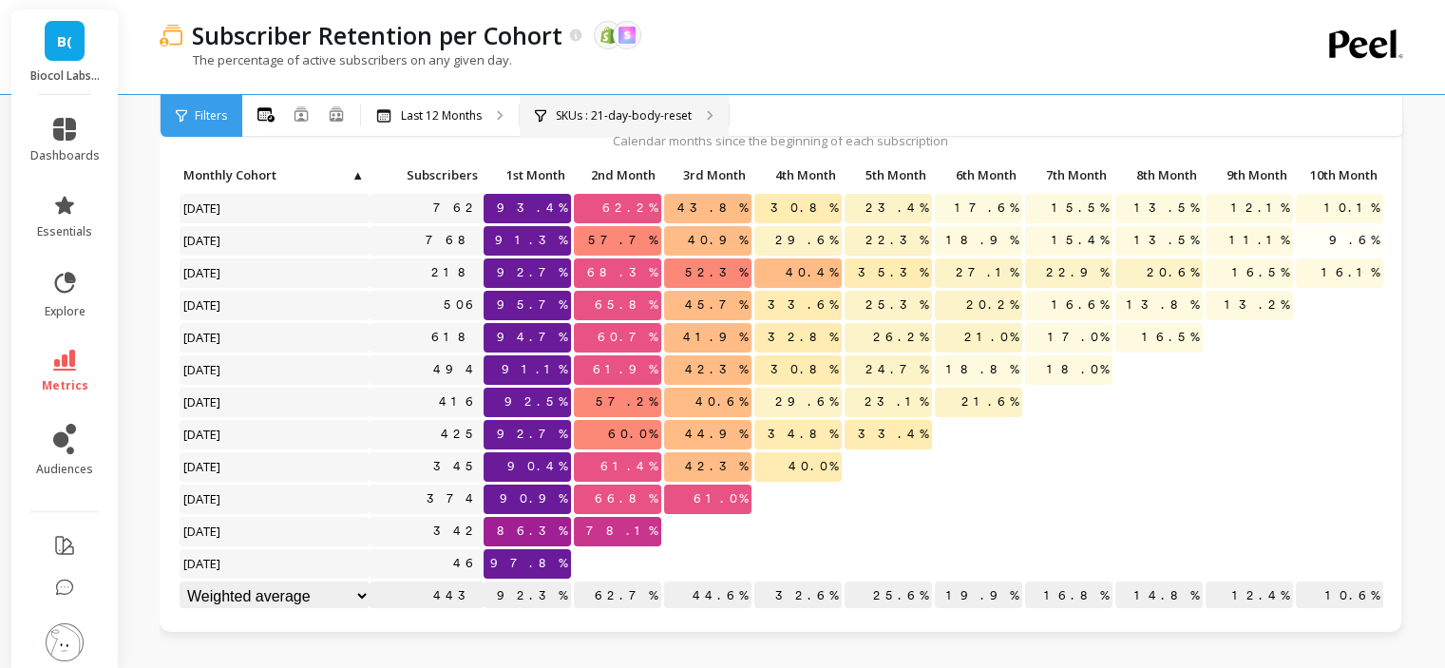
click at [602, 115] on p "SKUs : 21-day-body-reset" at bounding box center [624, 115] width 136 height 15
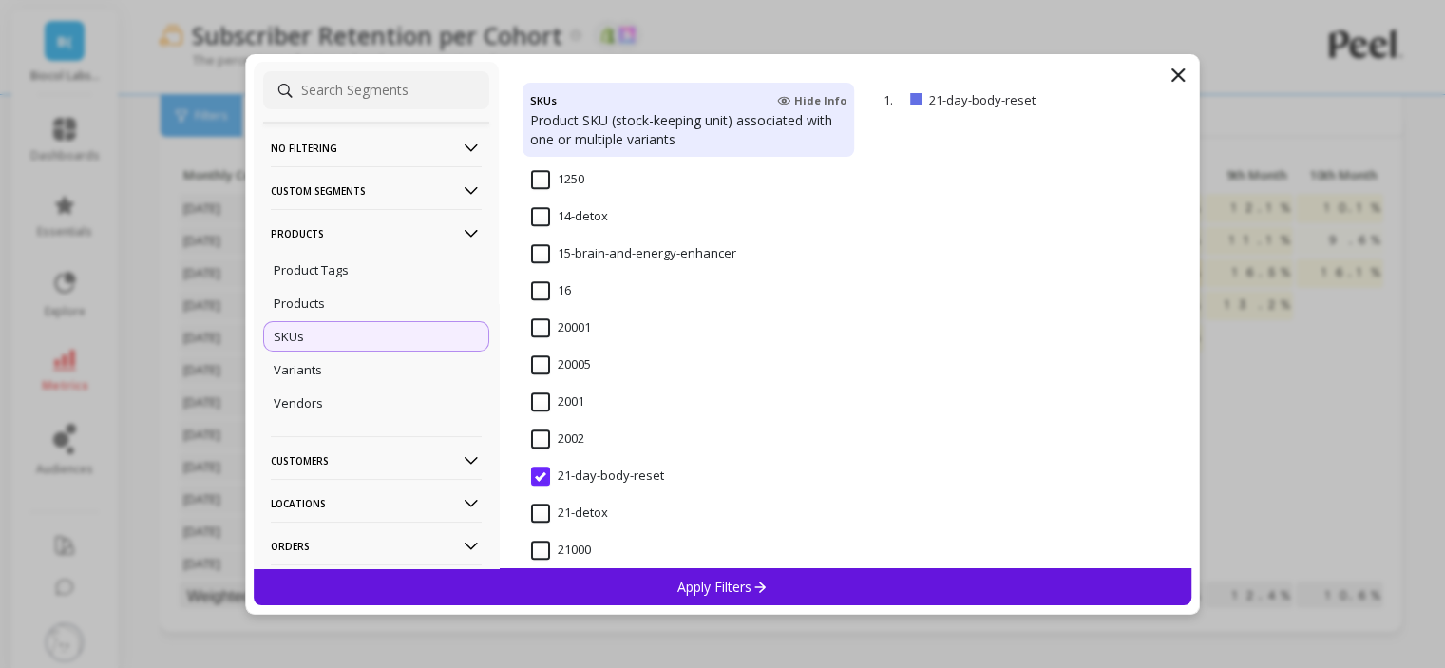
scroll to position [1520, 0]
click at [543, 216] on input "14-detox" at bounding box center [569, 215] width 77 height 19
click at [616, 570] on div "Apply Filters" at bounding box center [723, 586] width 939 height 37
